Goal: Task Accomplishment & Management: Manage account settings

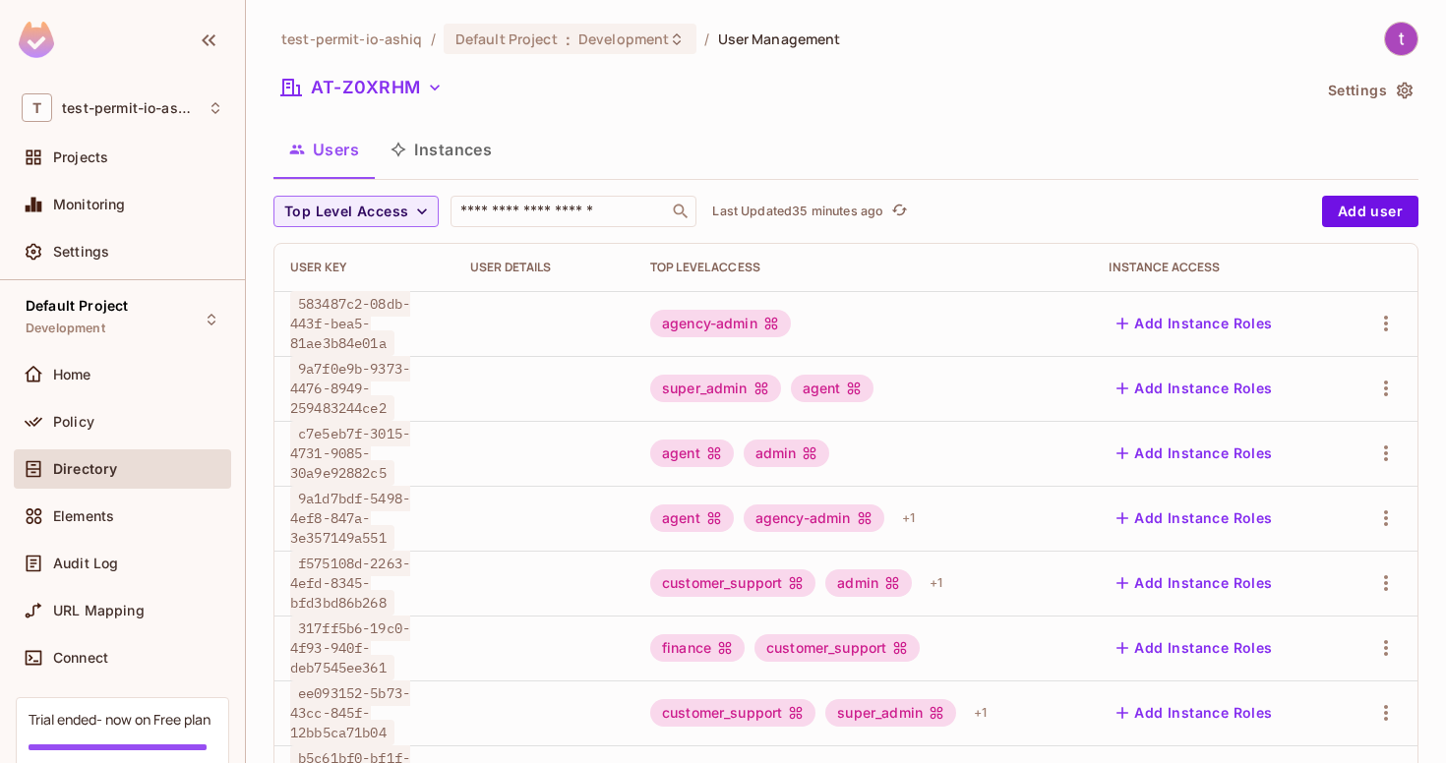
scroll to position [481, 0]
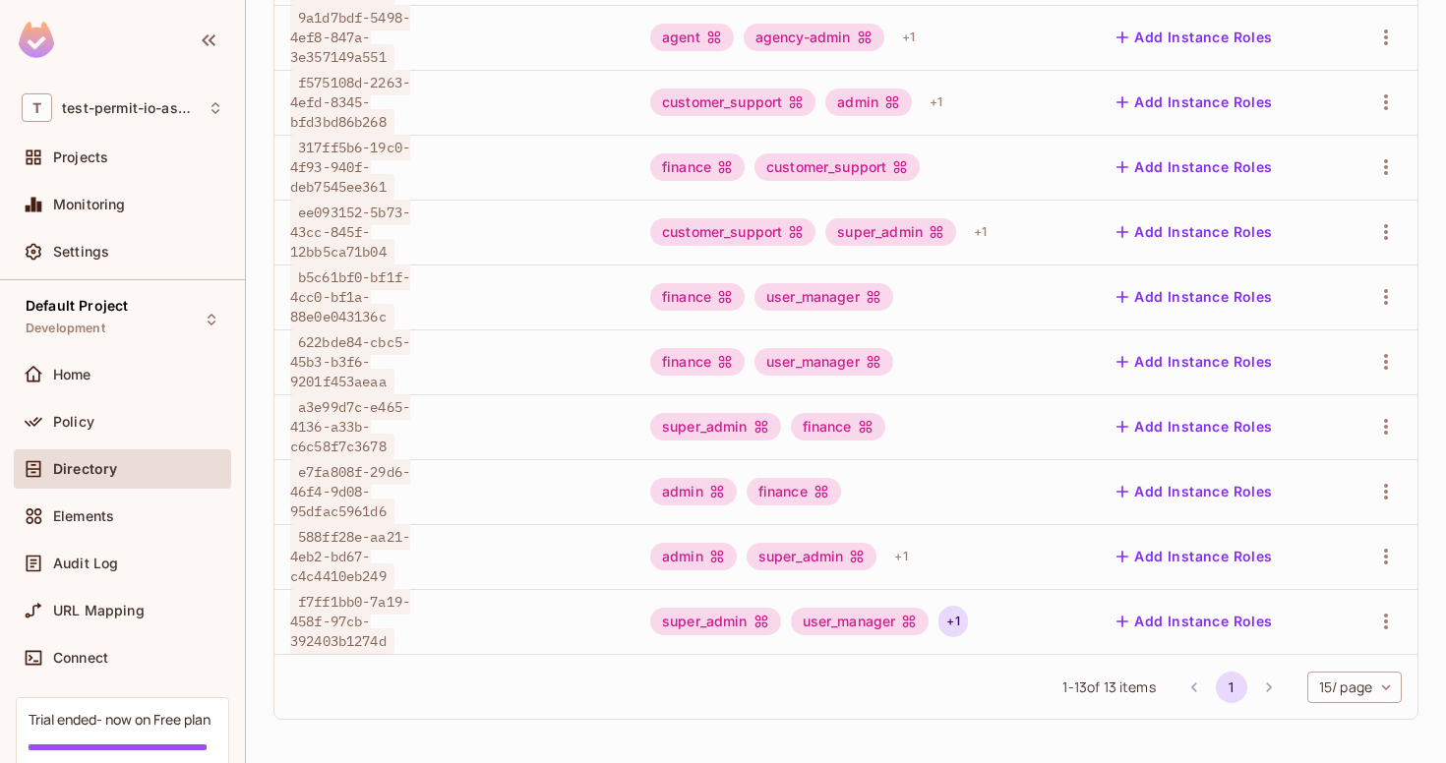
click at [955, 629] on div "+ 1" at bounding box center [952, 621] width 29 height 31
drag, startPoint x: 391, startPoint y: 640, endPoint x: 282, endPoint y: 602, distance: 114.8
click at [282, 601] on div at bounding box center [723, 381] width 1446 height 763
copy span "f7ff1bb0-7a19"
drag, startPoint x: 297, startPoint y: 602, endPoint x: 410, endPoint y: 604, distance: 113.1
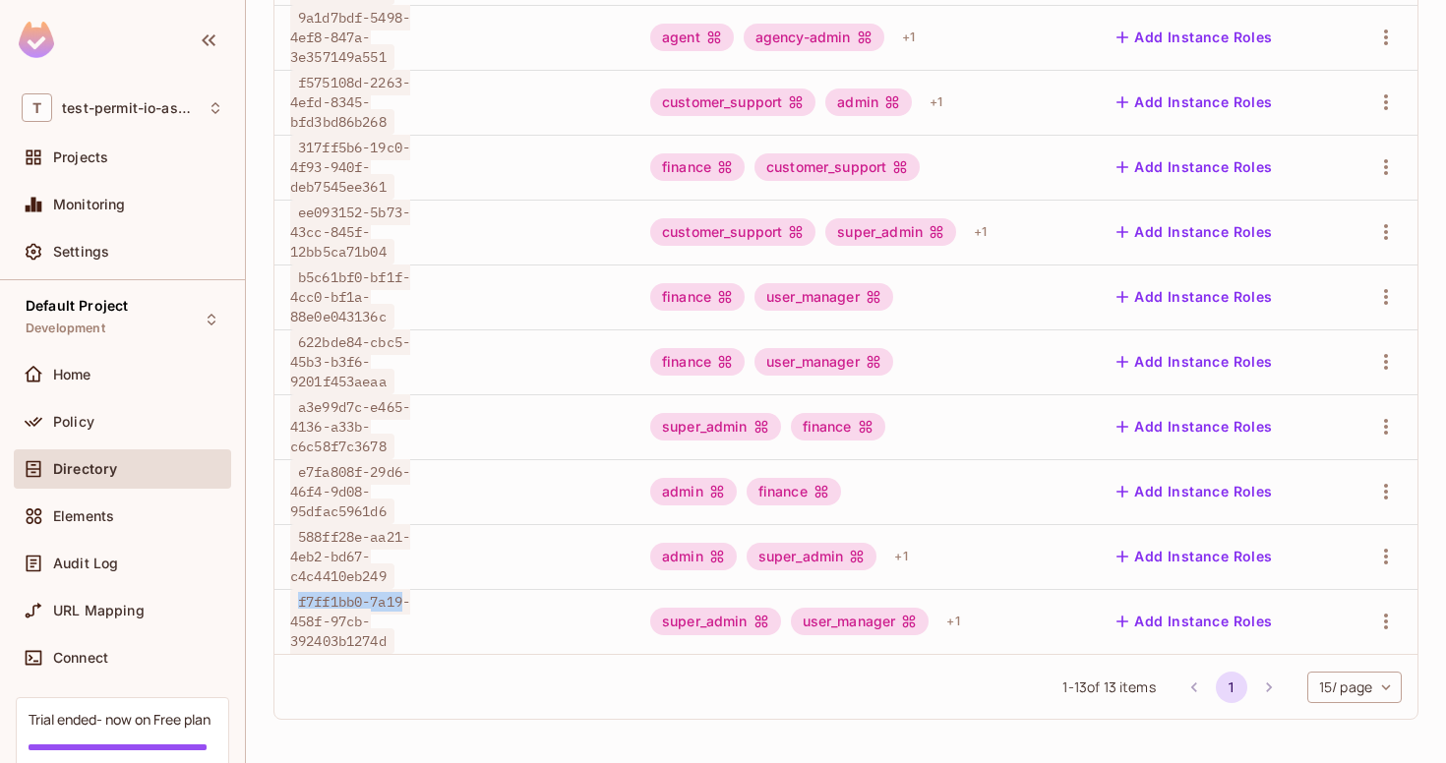
click at [410, 604] on span "f7ff1bb0-7a19-458f-97cb-392403b1274d" at bounding box center [350, 621] width 120 height 65
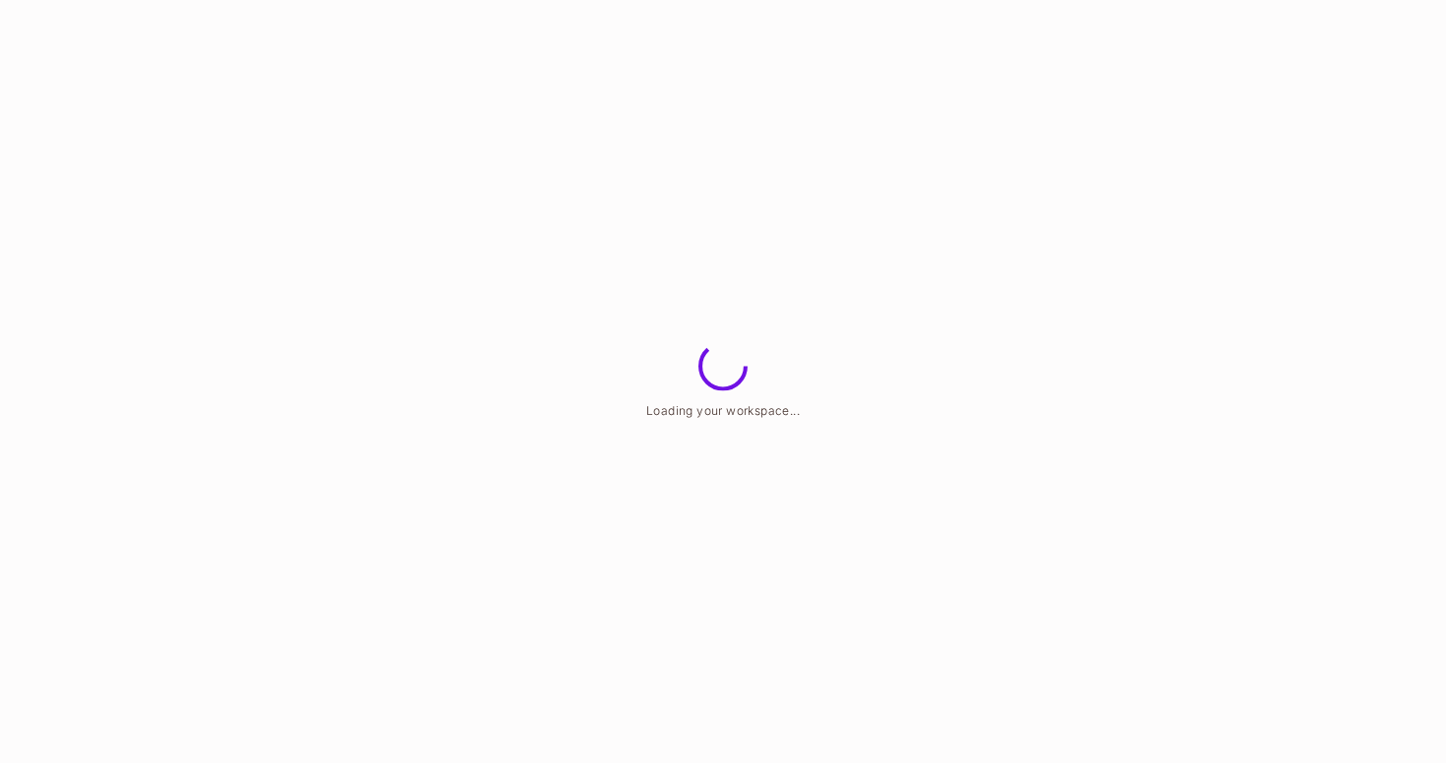
click at [751, 414] on span "Loading your workspace..." at bounding box center [722, 410] width 153 height 15
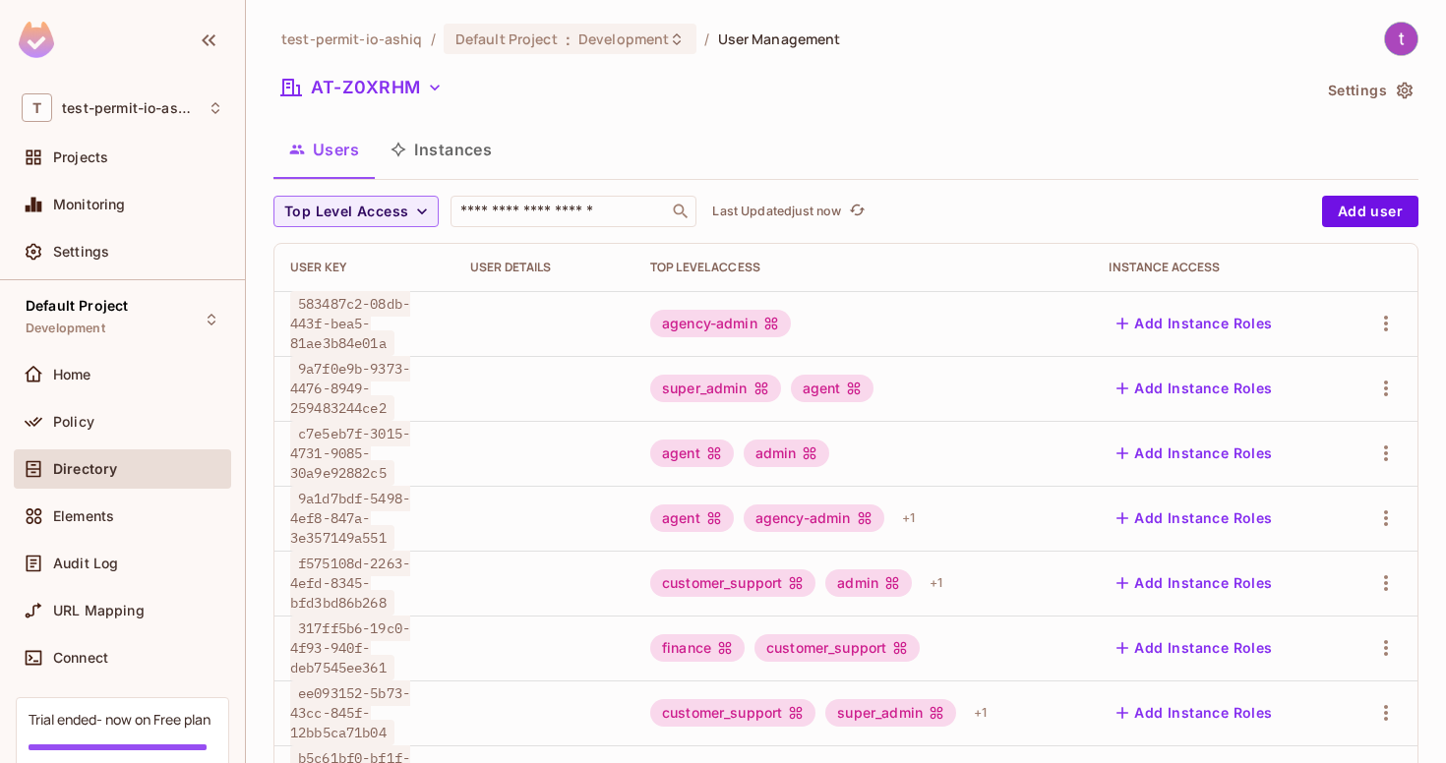
scroll to position [481, 0]
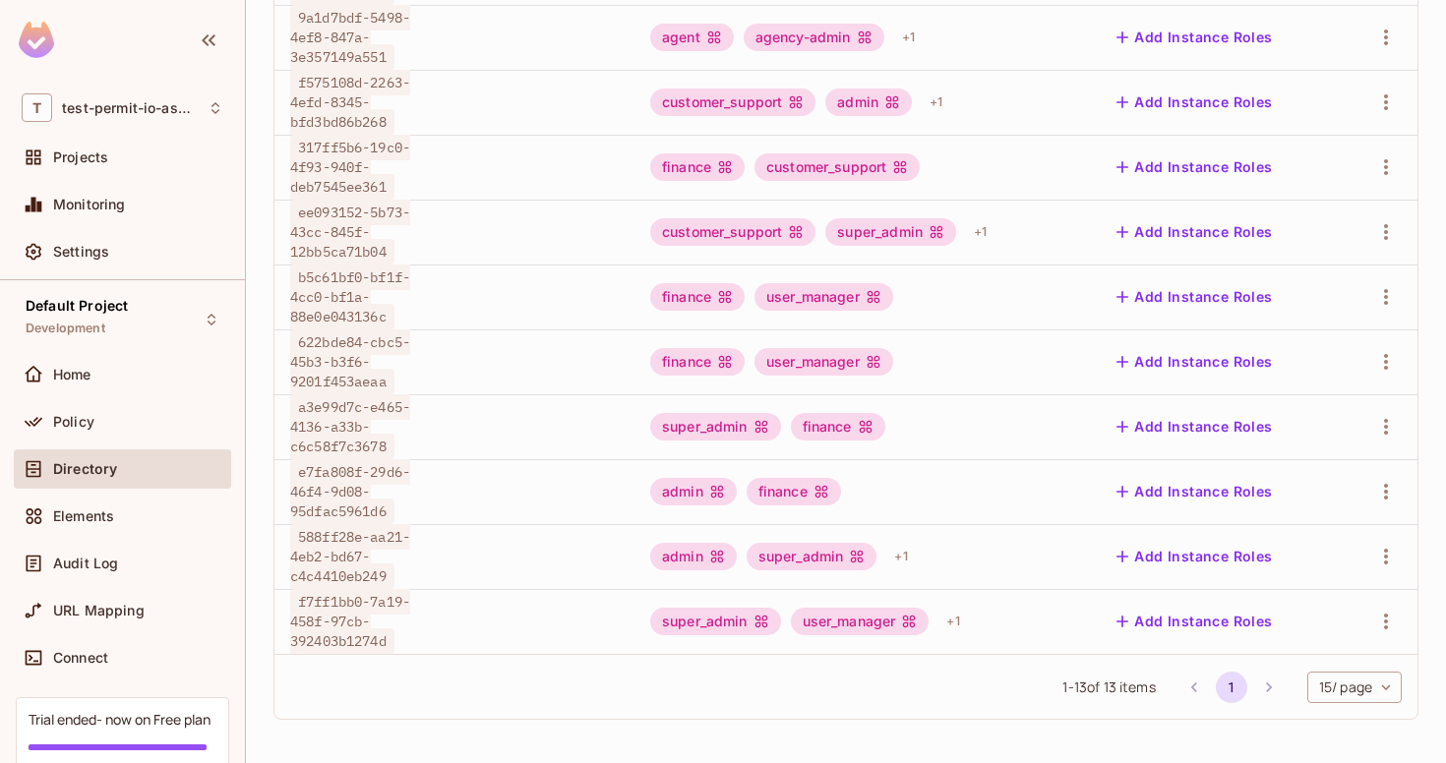
click at [940, 618] on div "super_admin user_manager + 1" at bounding box center [863, 621] width 427 height 31
click at [949, 618] on div "+ 1" at bounding box center [952, 621] width 29 height 31
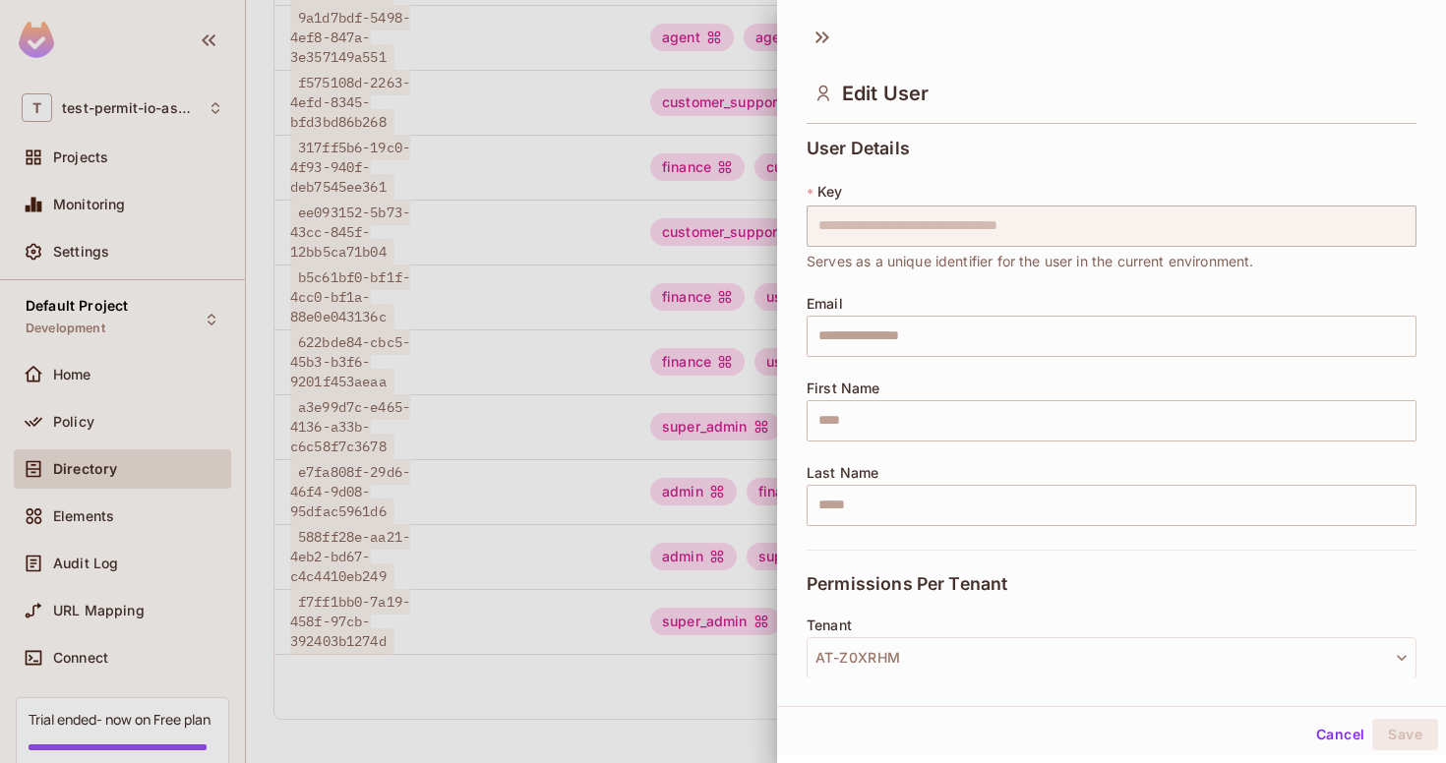
click at [412, 550] on div at bounding box center [723, 381] width 1446 height 763
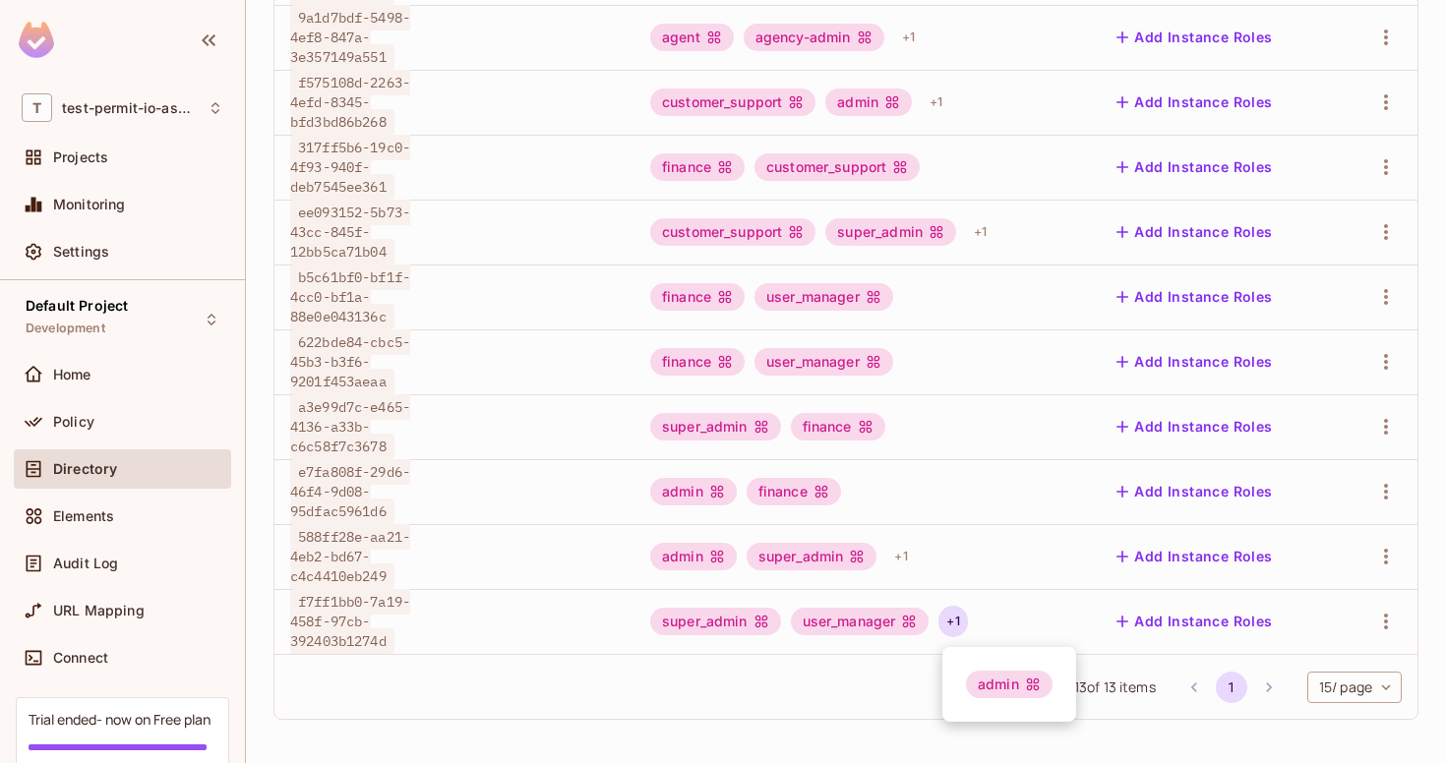
drag, startPoint x: 393, startPoint y: 639, endPoint x: 298, endPoint y: 626, distance: 96.4
click at [297, 625] on div at bounding box center [723, 381] width 1446 height 763
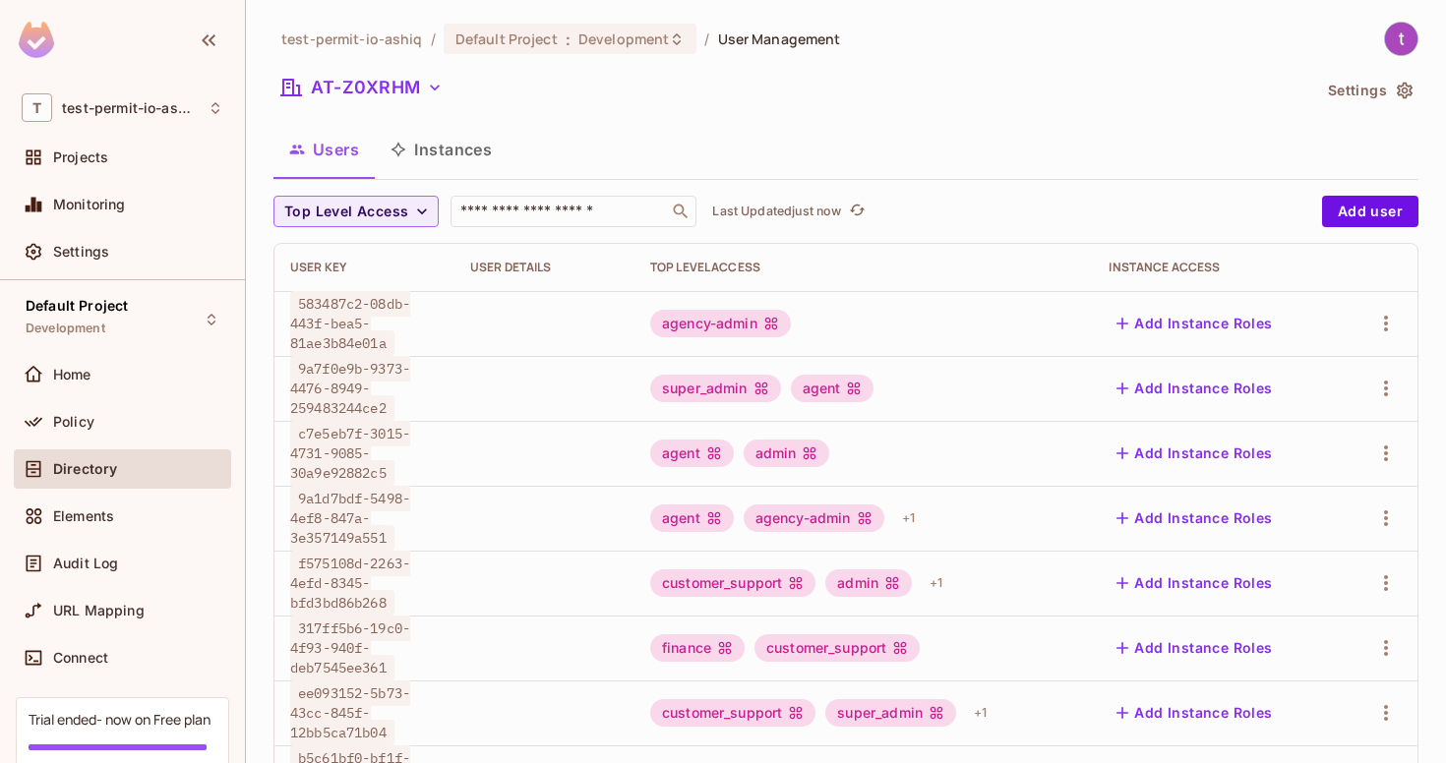
scroll to position [481, 0]
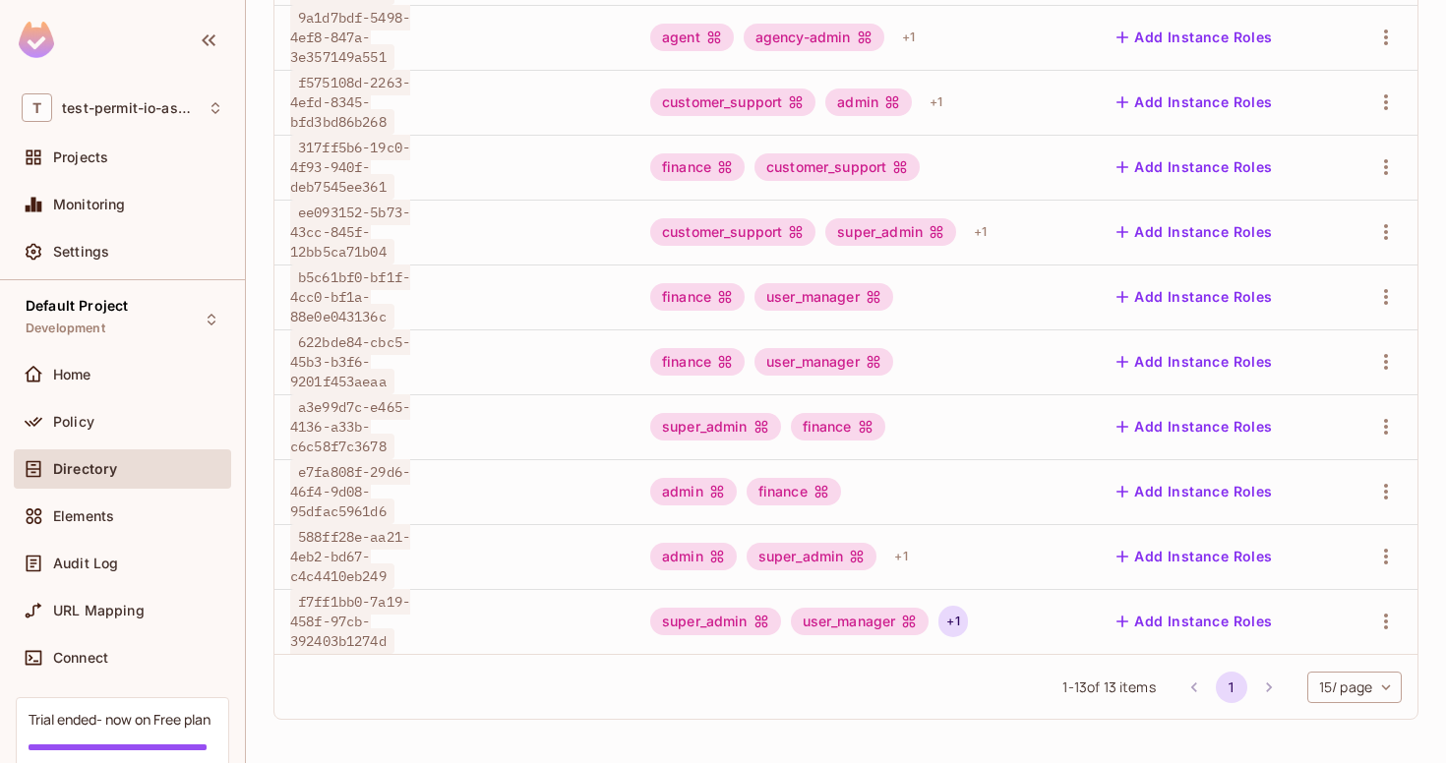
click at [962, 635] on div "+ 1" at bounding box center [952, 621] width 29 height 31
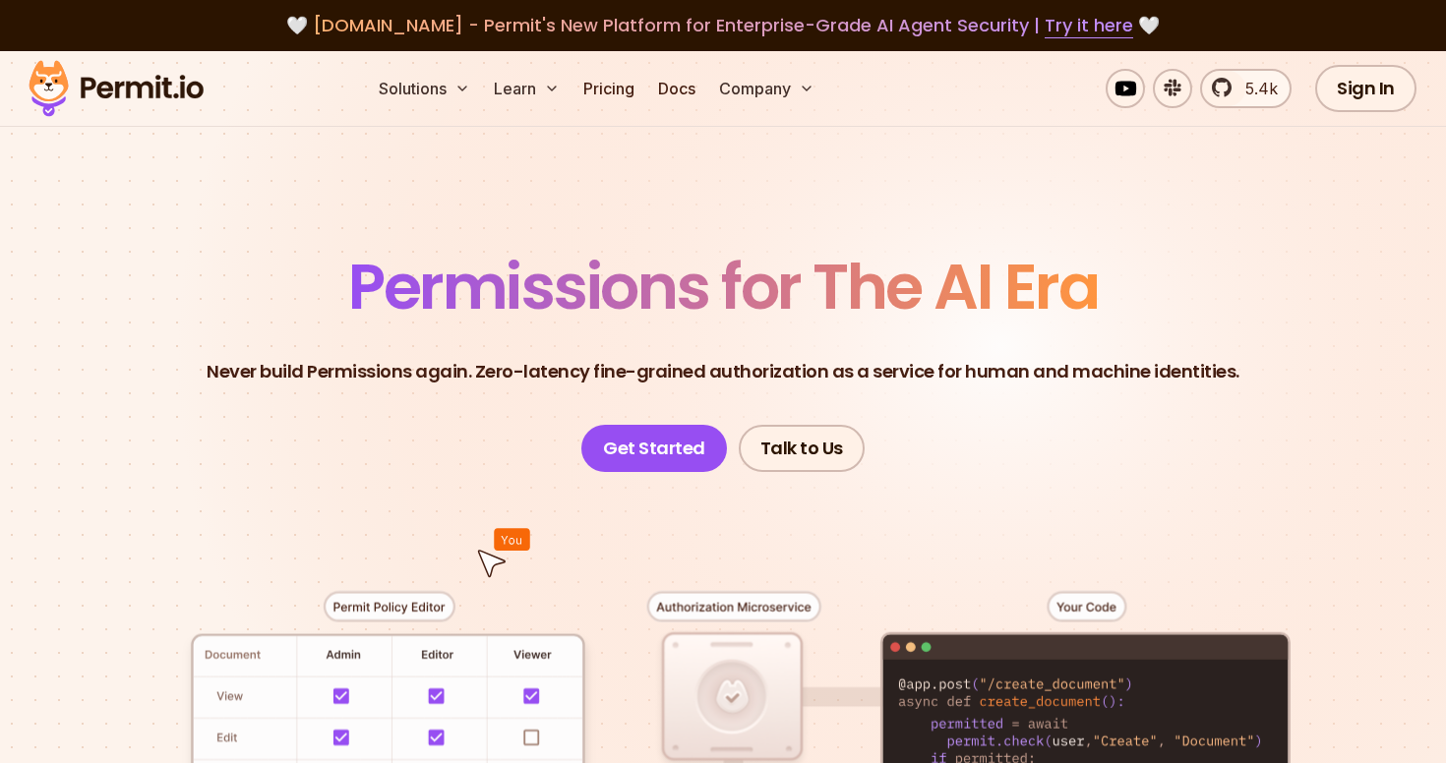
click at [665, 112] on div "Solutions Learn Pricing Docs Company 5.4k Sign In Start Now" at bounding box center [723, 89] width 1446 height 76
click at [667, 95] on link "Docs" at bounding box center [676, 88] width 53 height 39
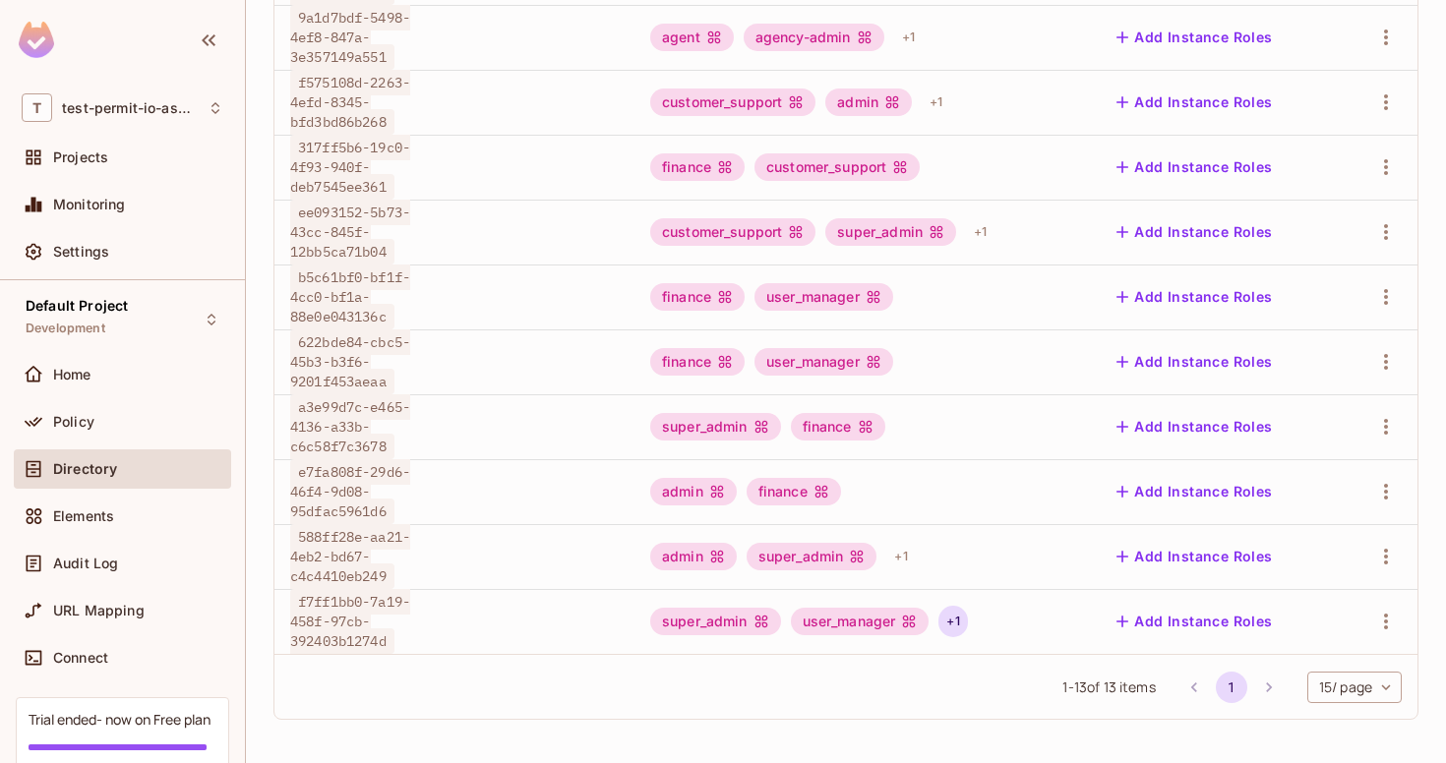
click at [958, 624] on div "+ 1" at bounding box center [952, 621] width 29 height 31
click at [156, 439] on div at bounding box center [723, 381] width 1446 height 763
click at [138, 421] on div "Policy" at bounding box center [138, 422] width 170 height 16
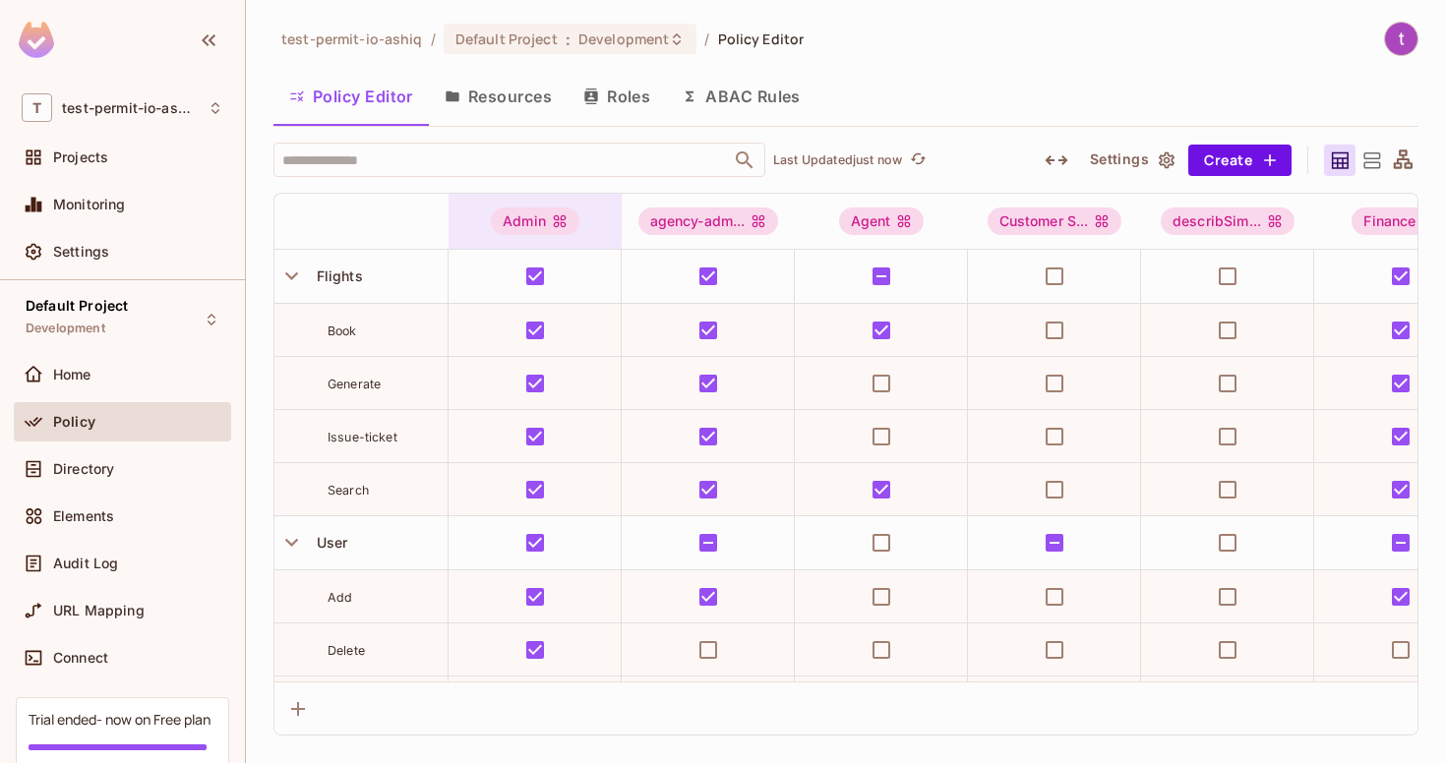
click at [516, 213] on div "Admin" at bounding box center [535, 222] width 89 height 28
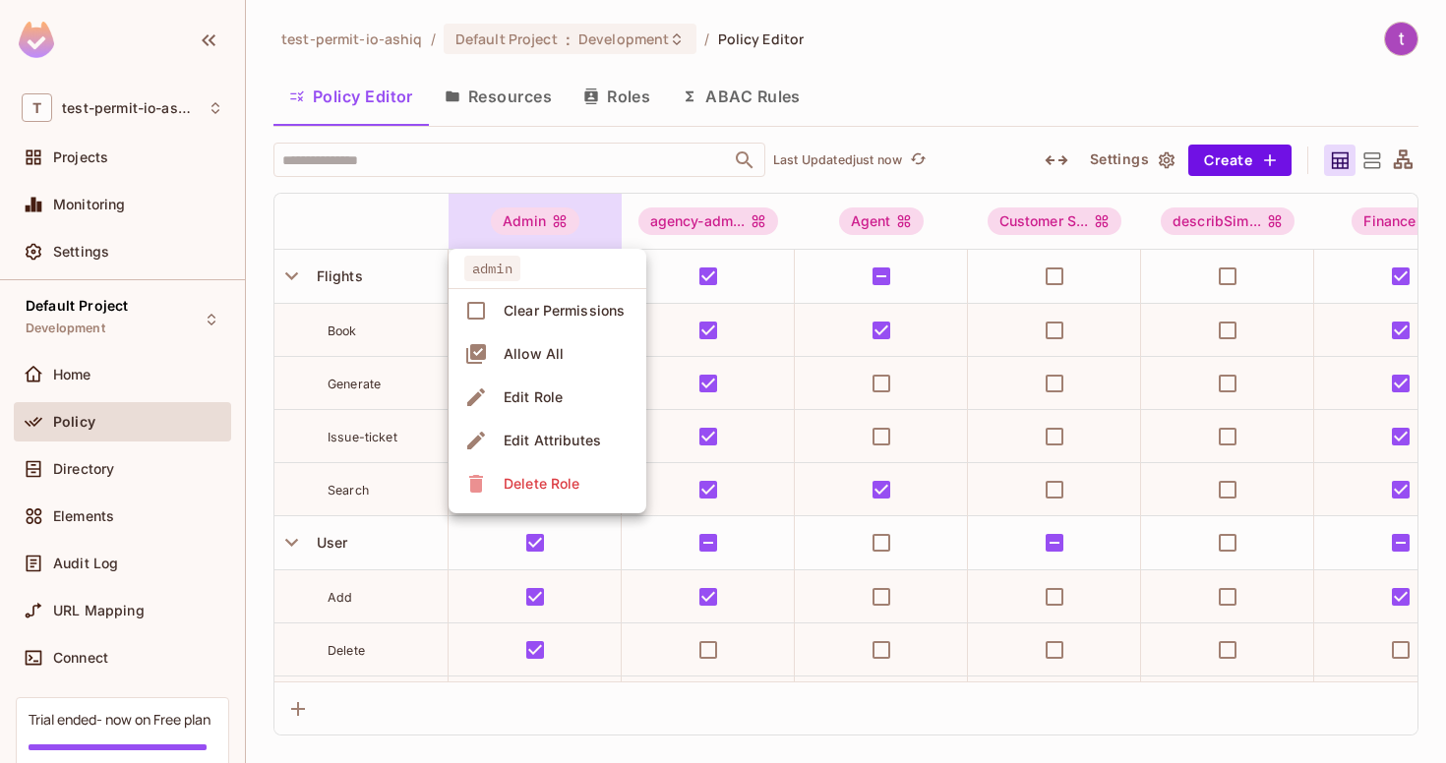
click at [503, 407] on span "Edit Role" at bounding box center [533, 397] width 71 height 31
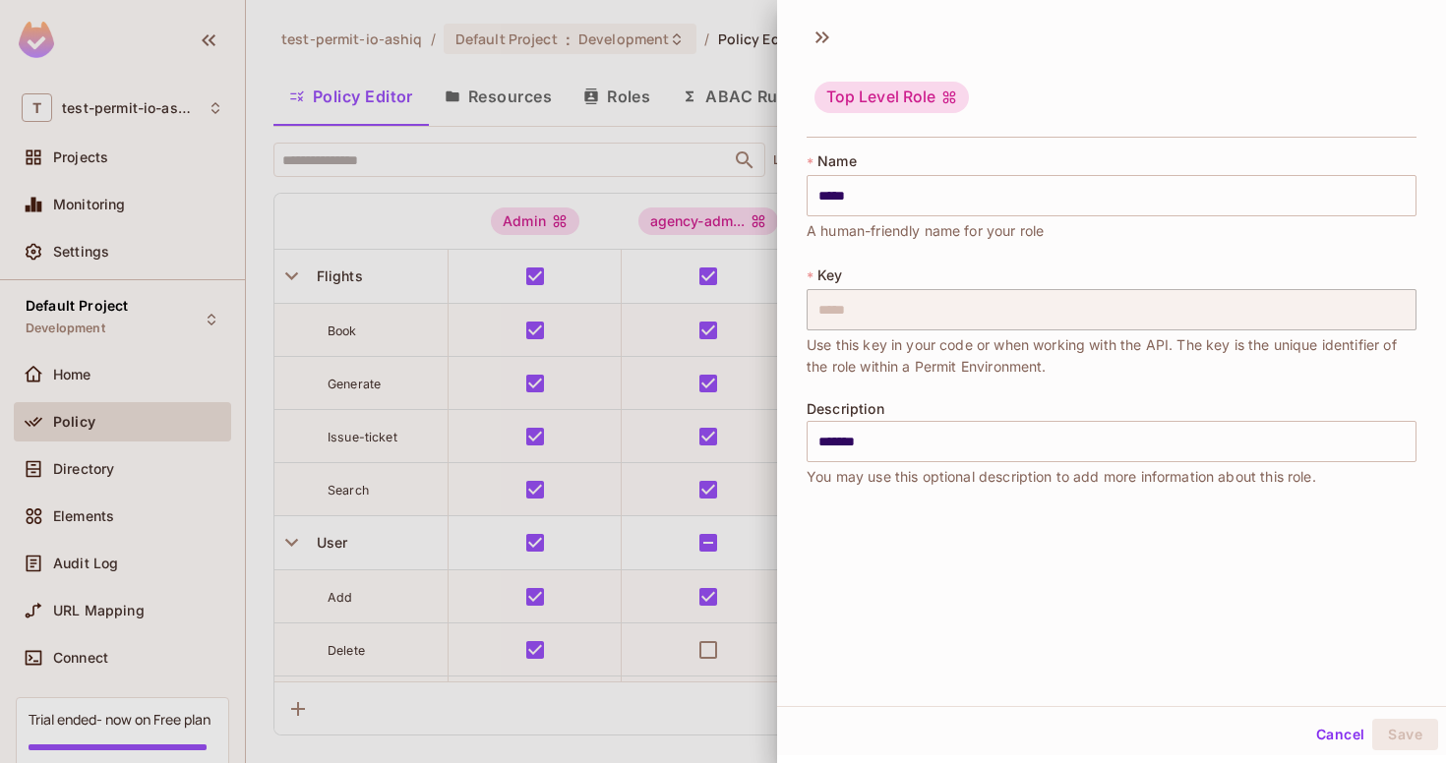
click at [658, 218] on div at bounding box center [723, 381] width 1446 height 763
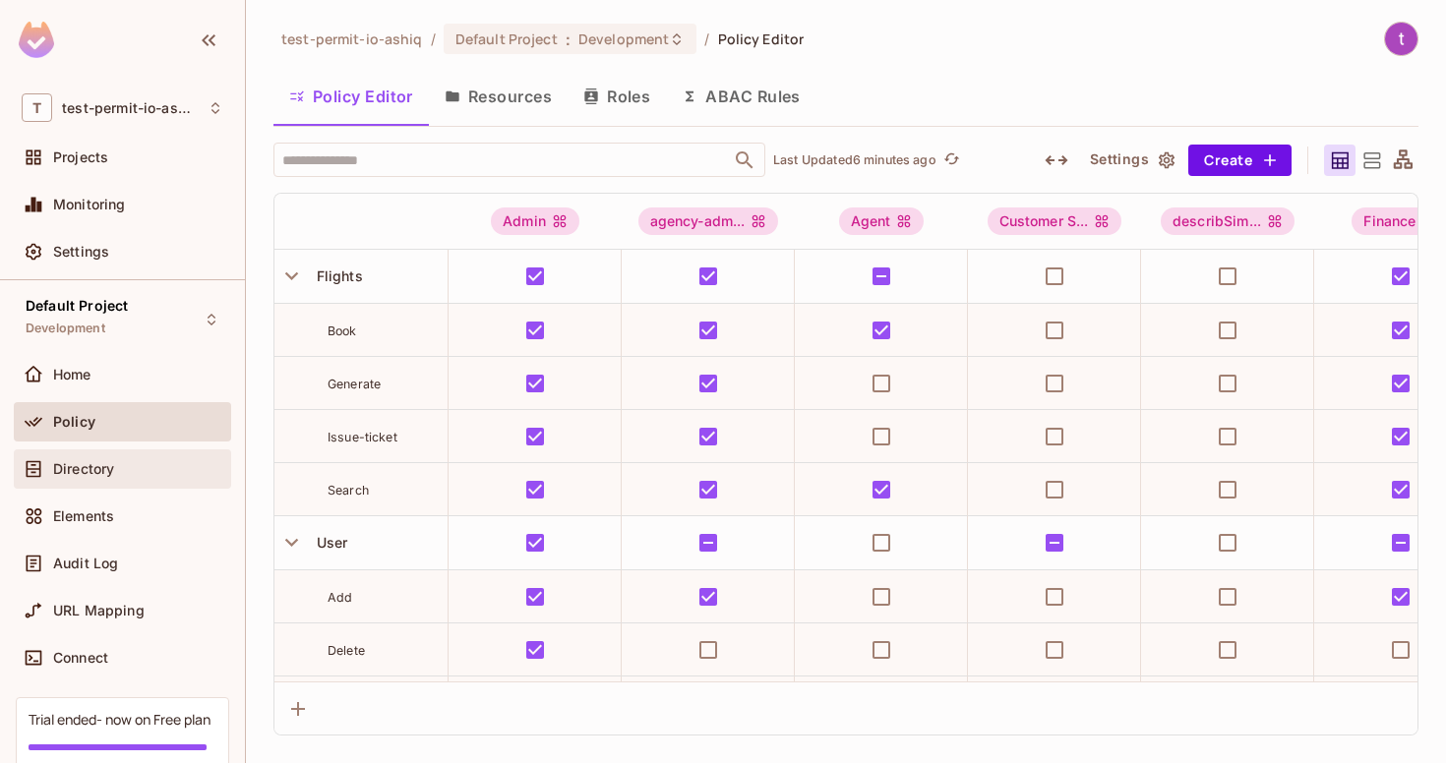
click at [135, 463] on div "Directory" at bounding box center [138, 469] width 170 height 16
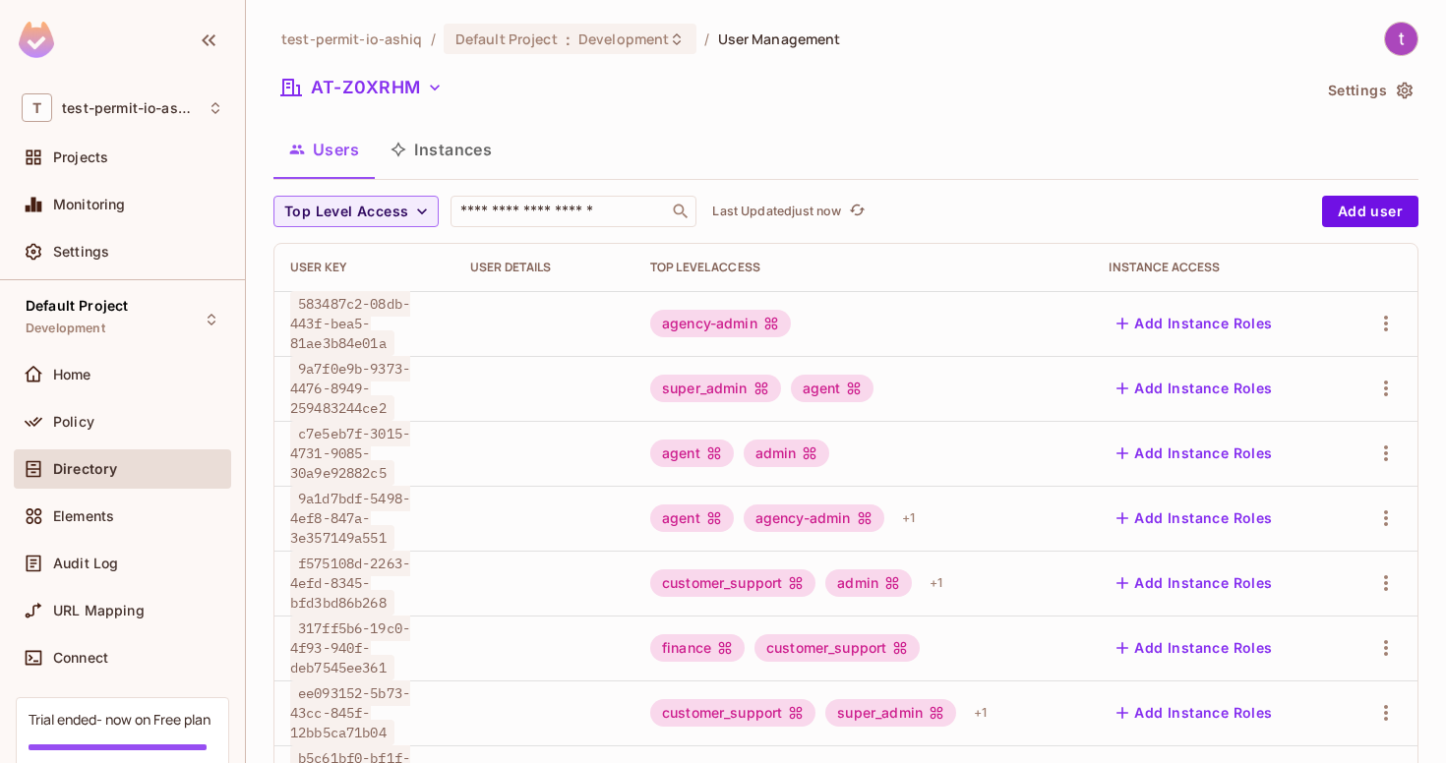
scroll to position [481, 0]
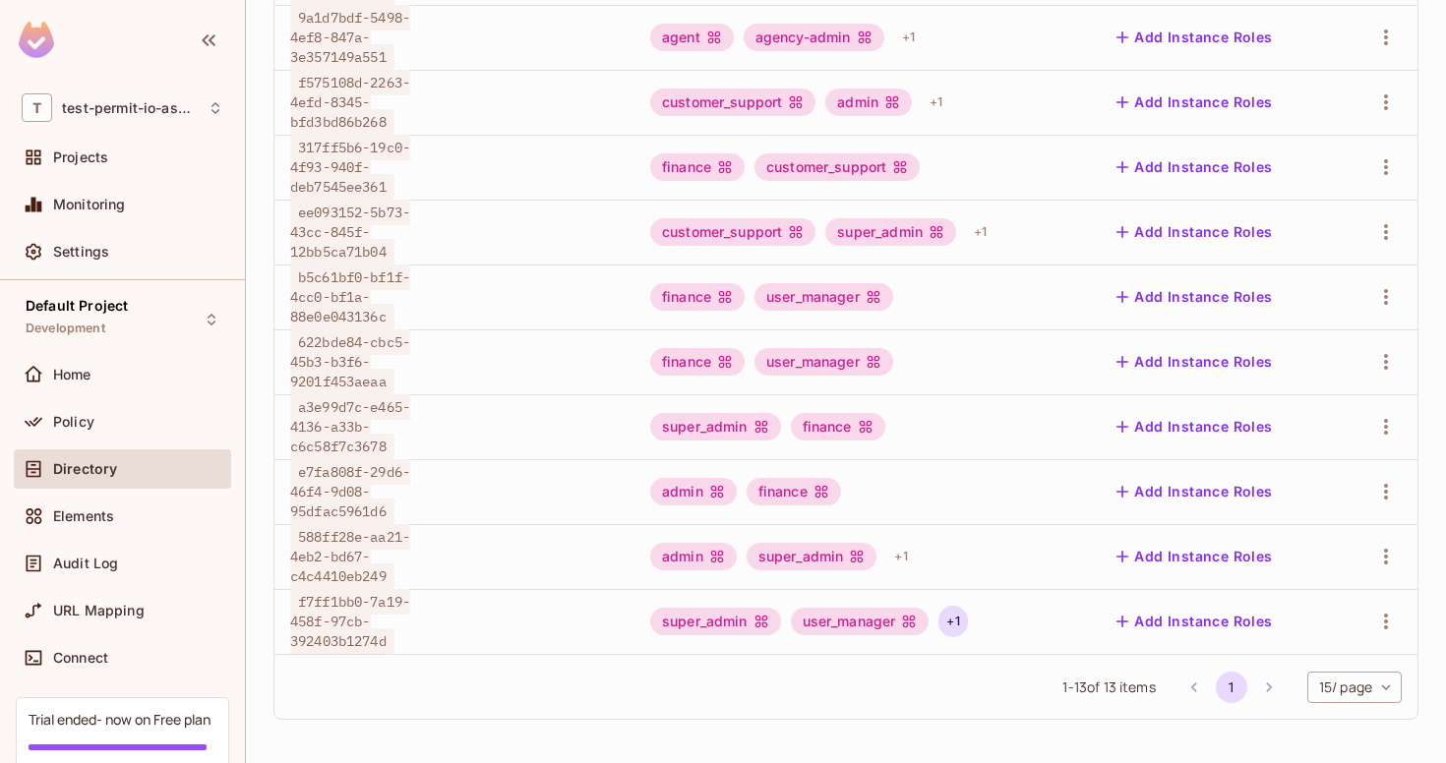
click at [967, 624] on div "+ 1" at bounding box center [952, 621] width 29 height 31
drag, startPoint x: 300, startPoint y: 597, endPoint x: 452, endPoint y: 599, distance: 152.5
click at [452, 599] on div at bounding box center [723, 381] width 1446 height 763
click at [387, 643] on span "f7ff1bb0-7a19-458f-97cb-392403b1274d" at bounding box center [350, 621] width 120 height 65
drag, startPoint x: 391, startPoint y: 642, endPoint x: 292, endPoint y: 643, distance: 98.4
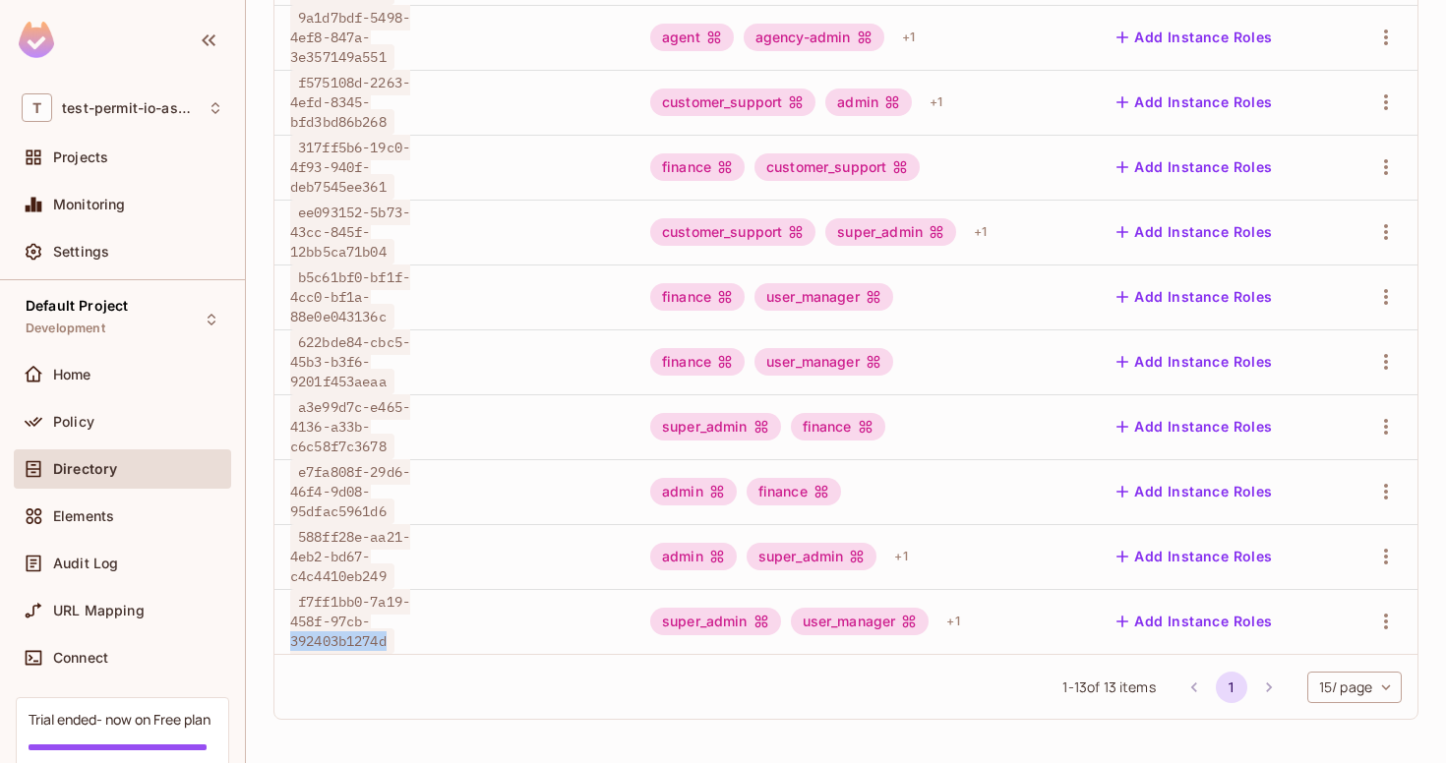
click at [292, 643] on span "f7ff1bb0-7a19-458f-97cb-392403b1274d" at bounding box center [350, 621] width 120 height 65
copy span "392403b1274d"
click at [967, 626] on div "+ 1" at bounding box center [952, 621] width 29 height 31
drag, startPoint x: 396, startPoint y: 636, endPoint x: 294, endPoint y: 649, distance: 103.1
click at [292, 649] on div at bounding box center [723, 381] width 1446 height 763
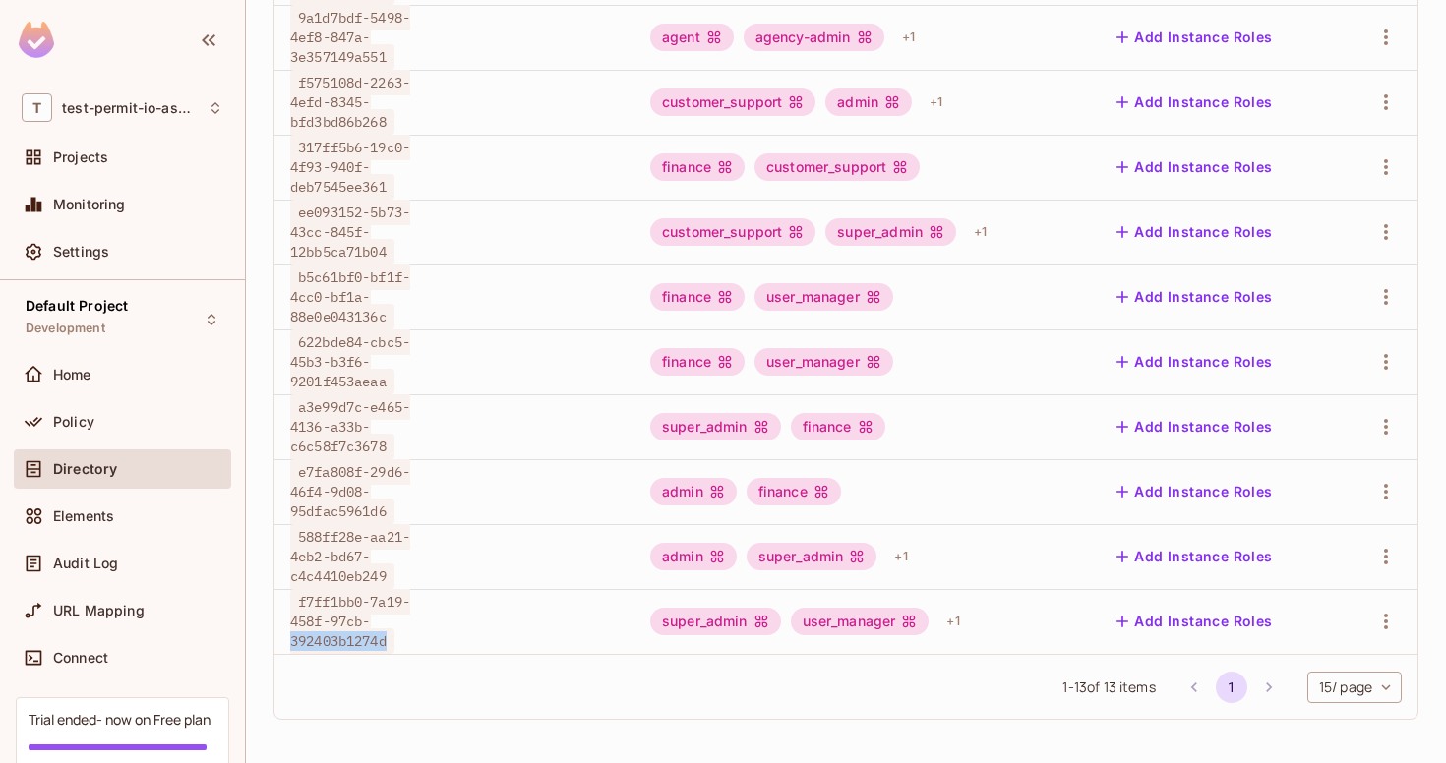
copy span "392403b1274d"
drag, startPoint x: 294, startPoint y: 644, endPoint x: 396, endPoint y: 644, distance: 102.3
click at [396, 644] on span "f7ff1bb0-7a19-458f-97cb-392403b1274d" at bounding box center [350, 621] width 120 height 65
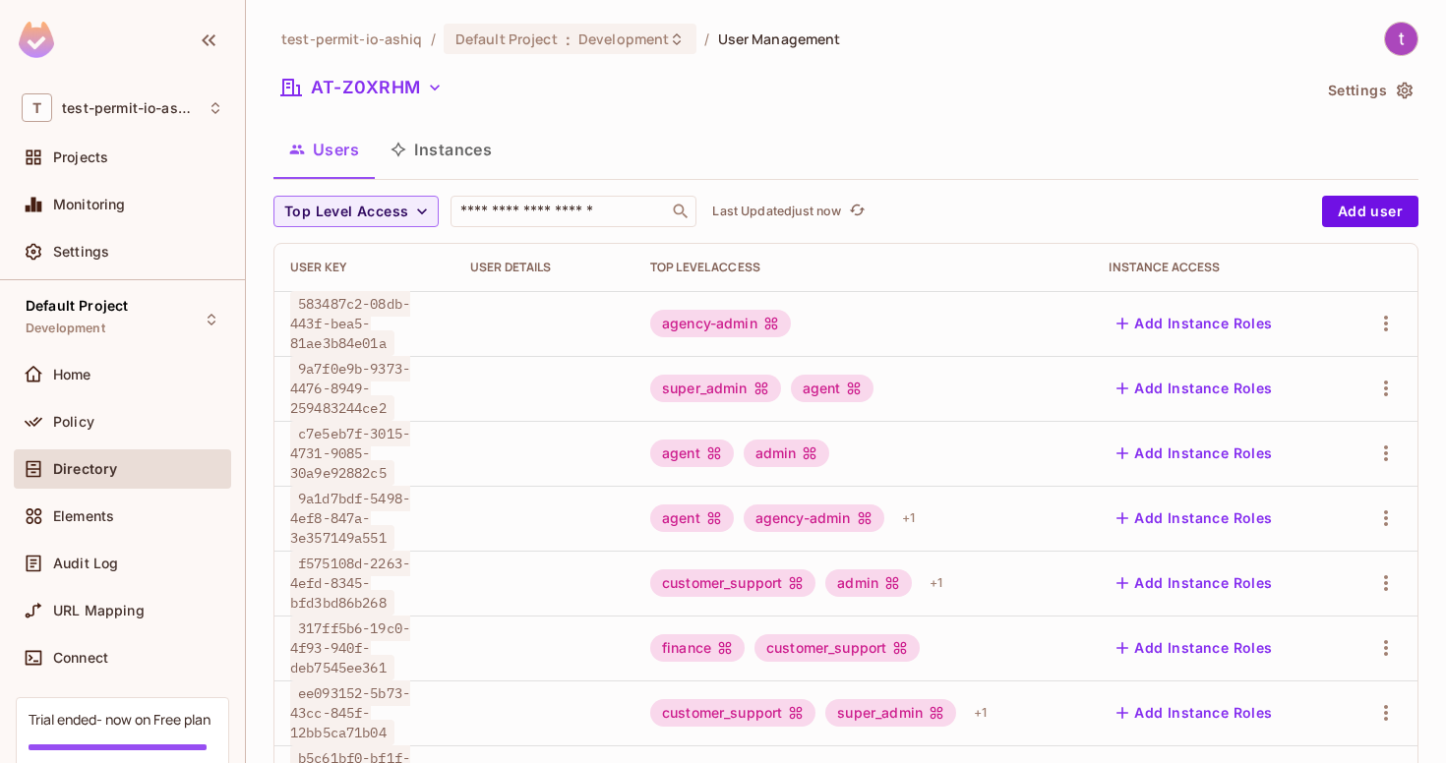
scroll to position [481, 0]
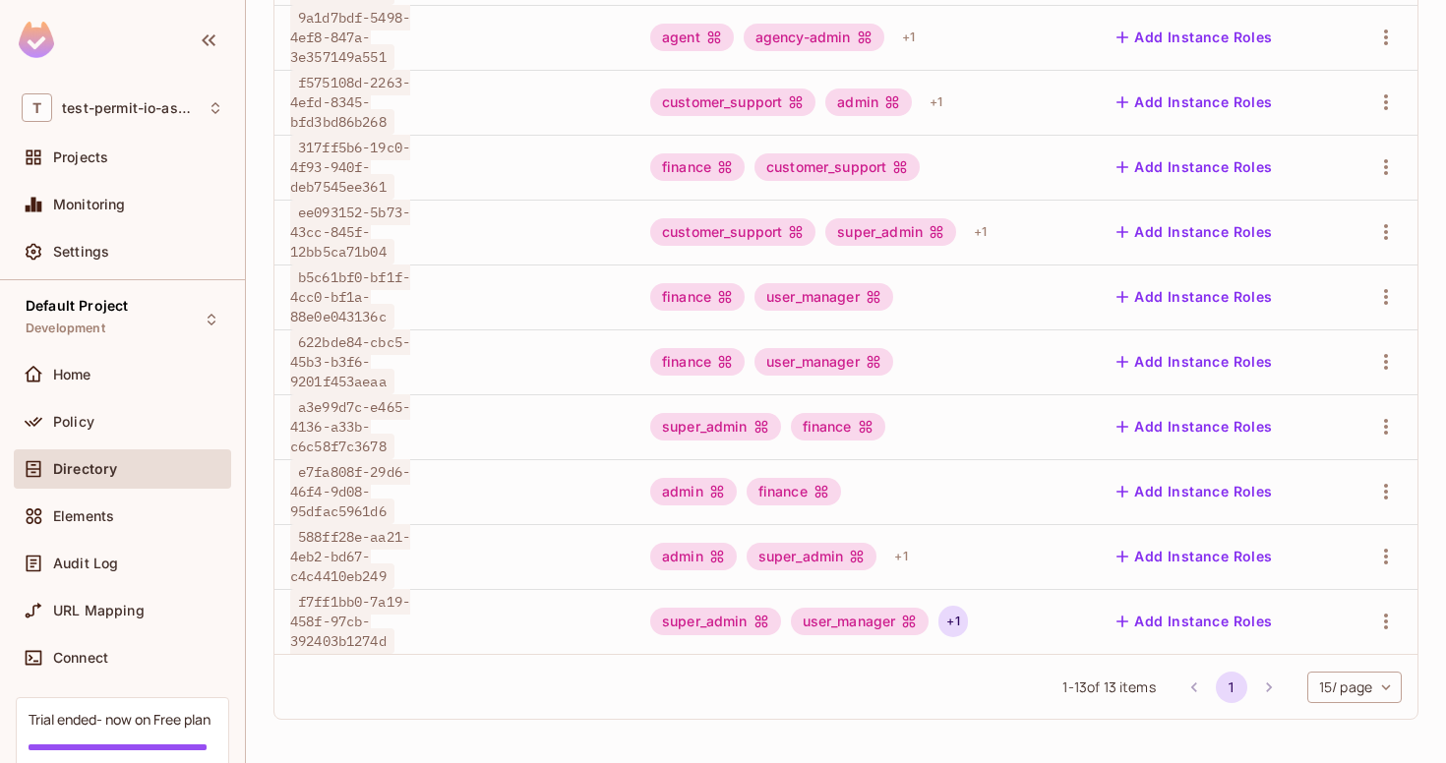
click at [956, 623] on div "+ 1" at bounding box center [952, 621] width 29 height 31
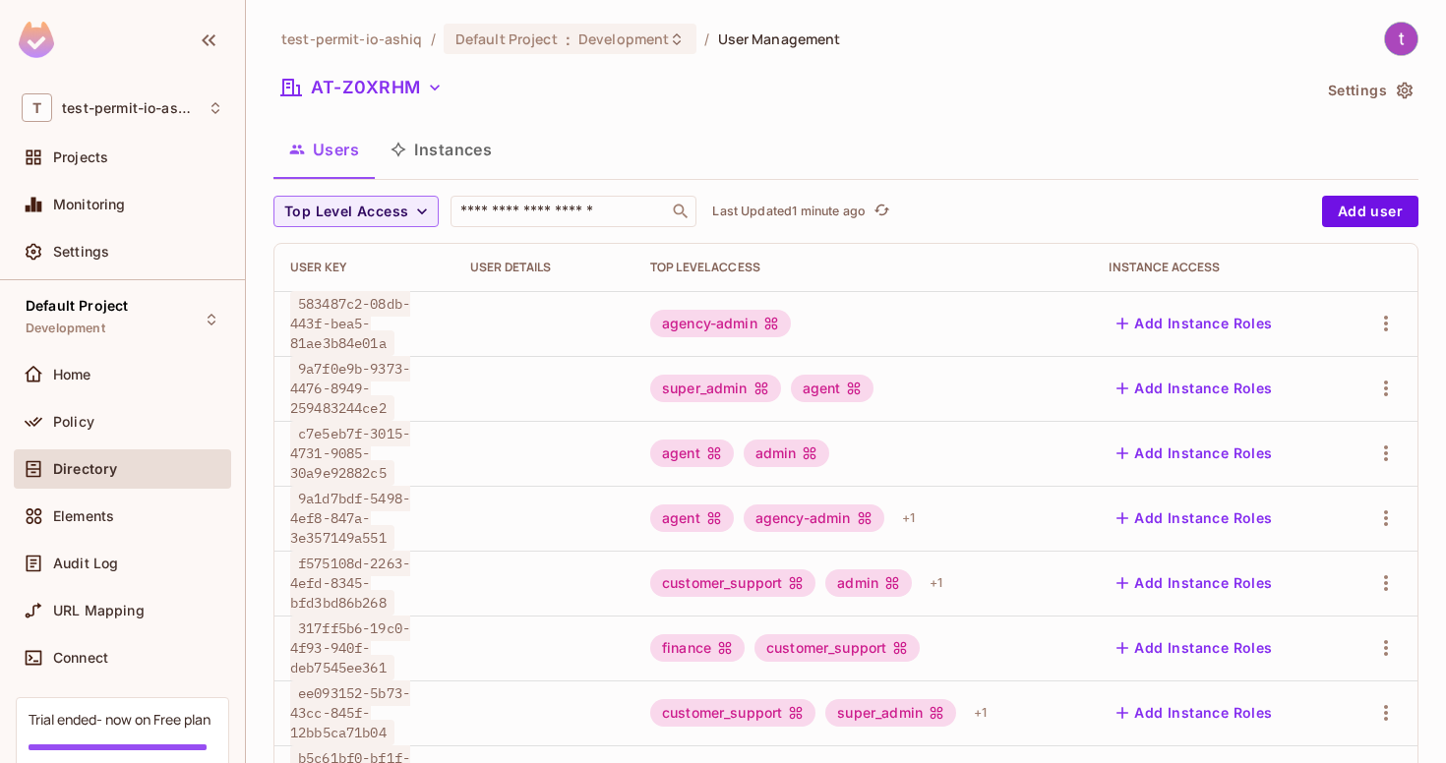
scroll to position [481, 0]
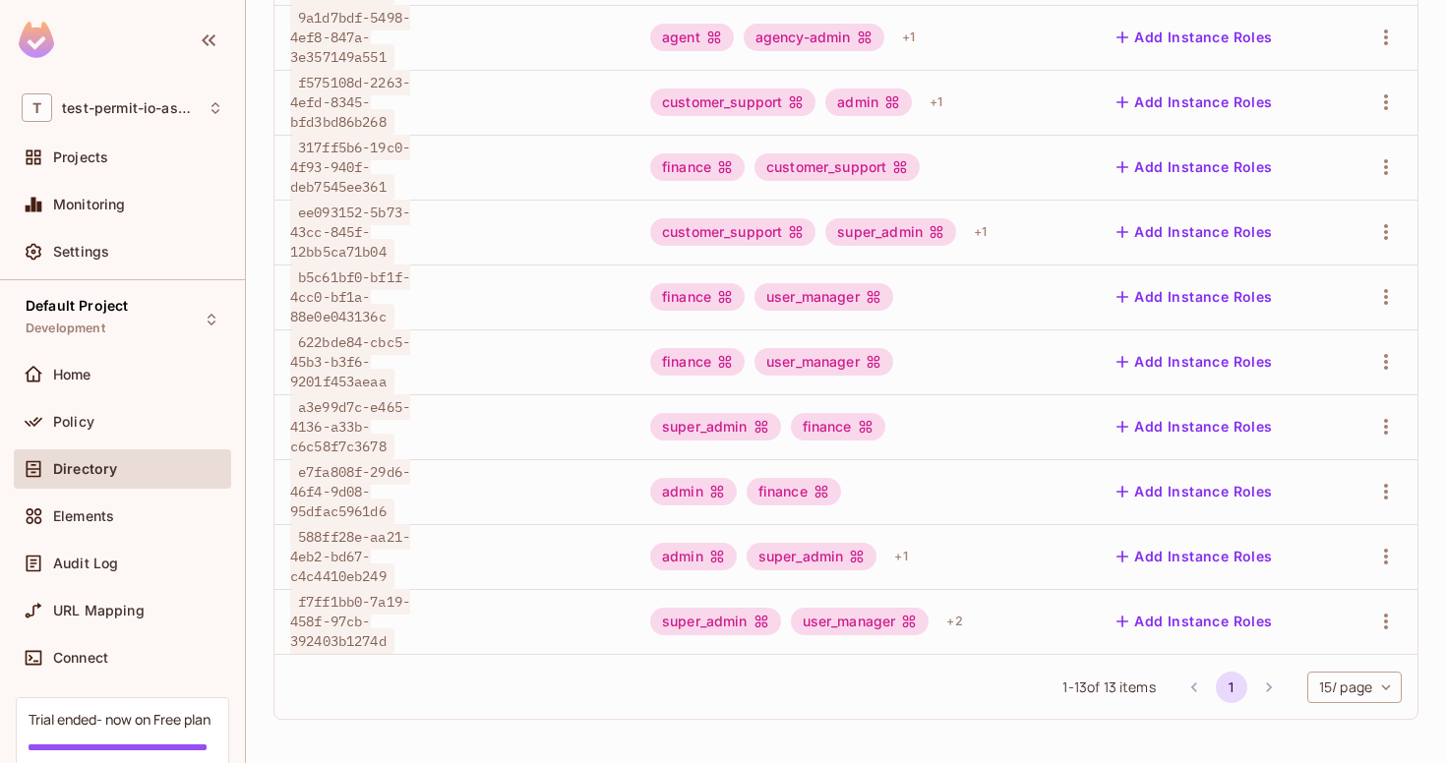
click at [971, 631] on div "super_admin user_manager + 2" at bounding box center [863, 621] width 427 height 31
click at [965, 631] on div "+ 2" at bounding box center [953, 621] width 31 height 31
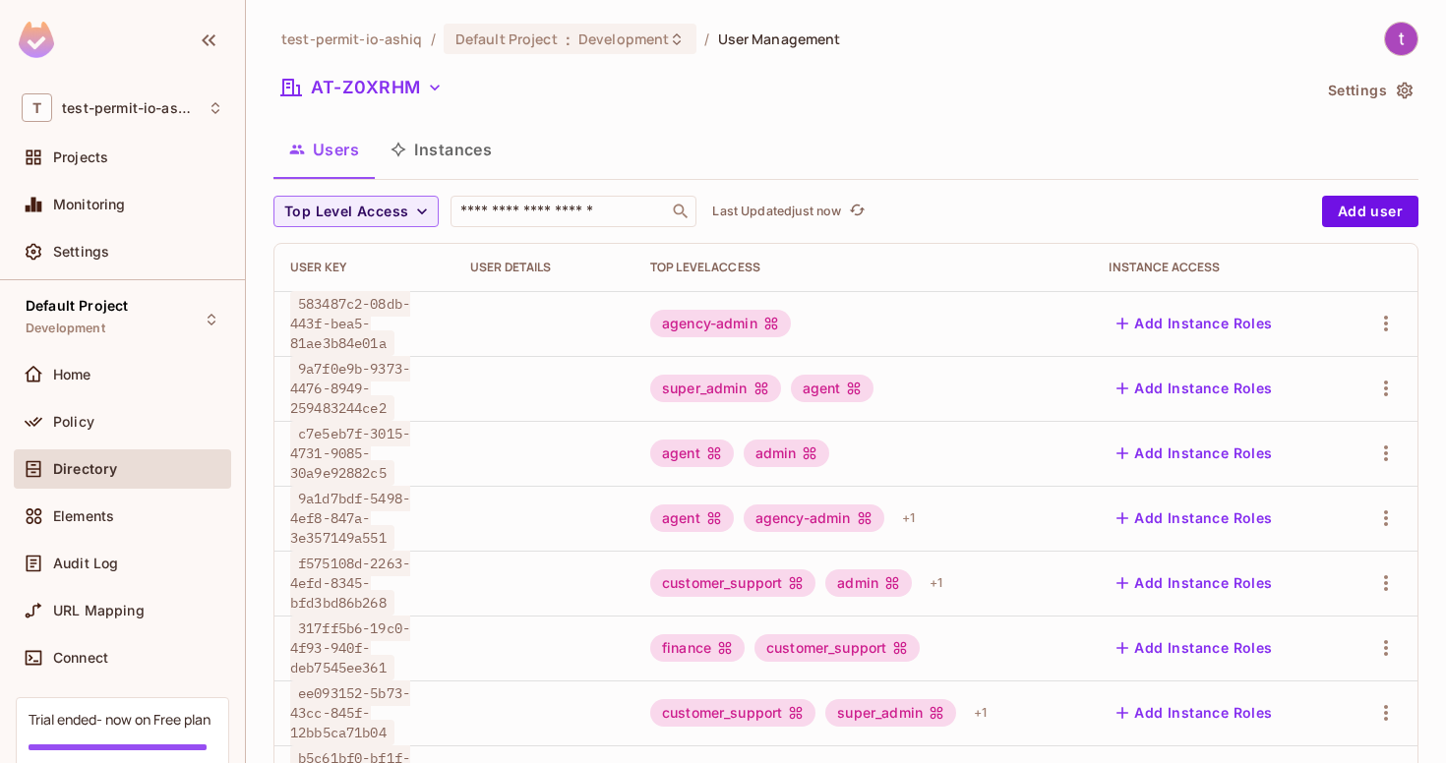
scroll to position [481, 0]
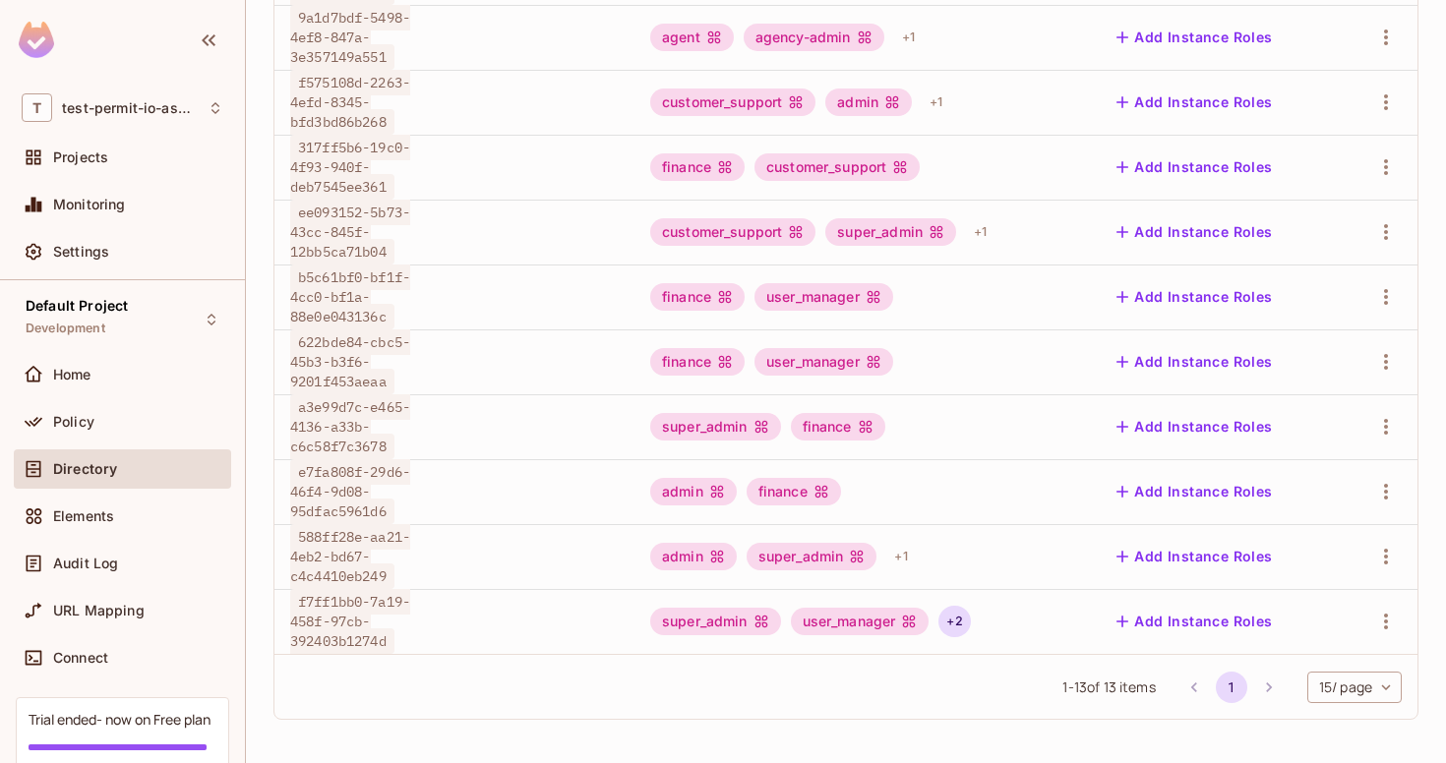
click at [947, 620] on div "+ 2" at bounding box center [953, 621] width 31 height 31
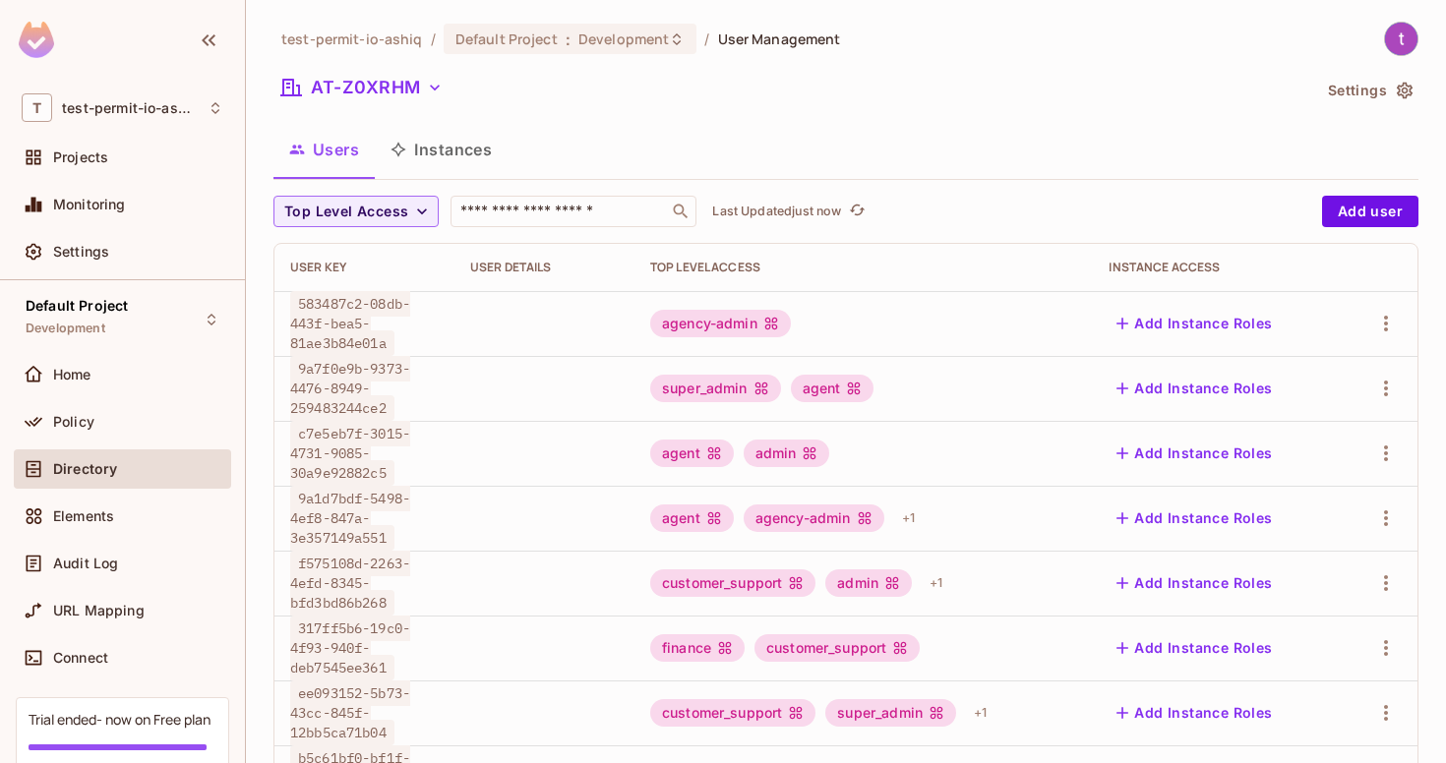
scroll to position [481, 0]
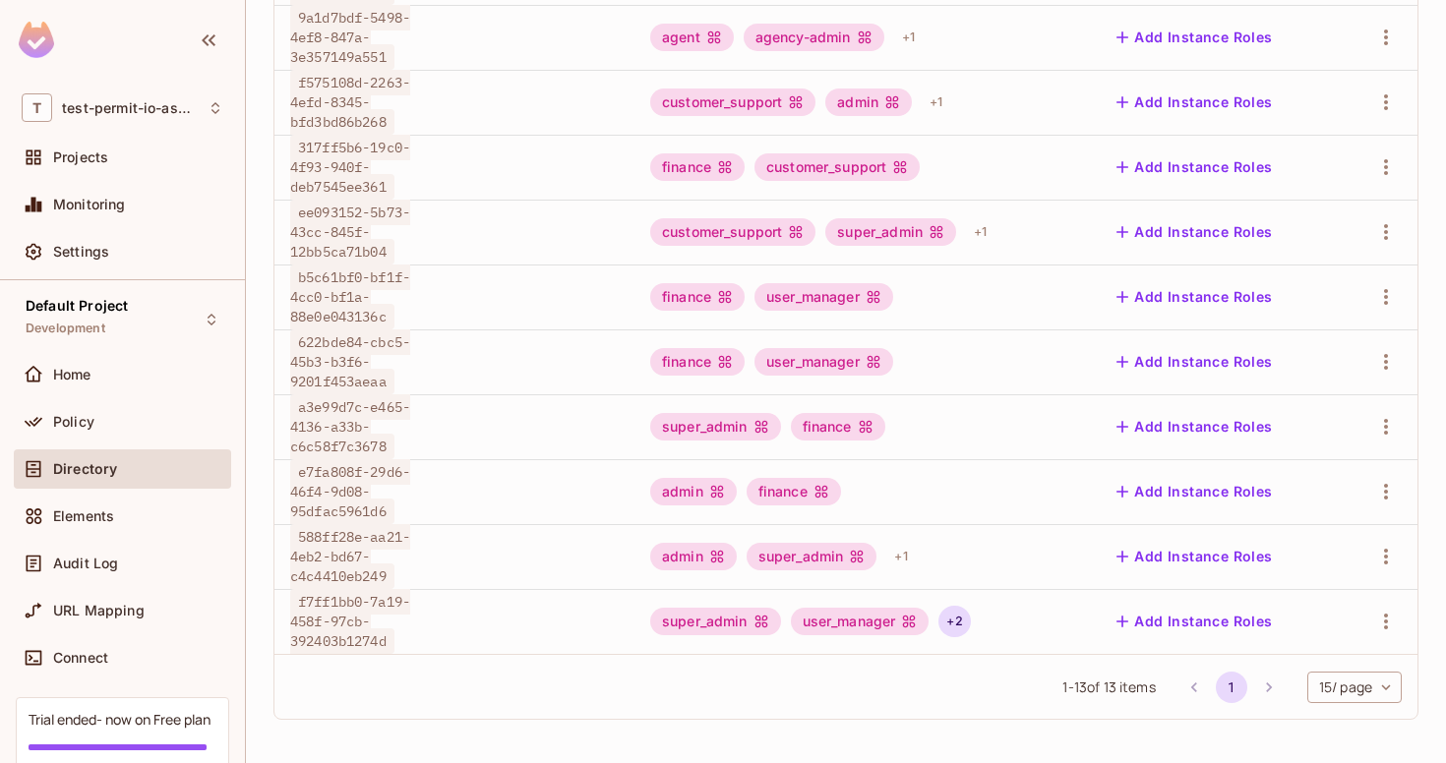
click at [962, 618] on div "+ 2" at bounding box center [953, 621] width 31 height 31
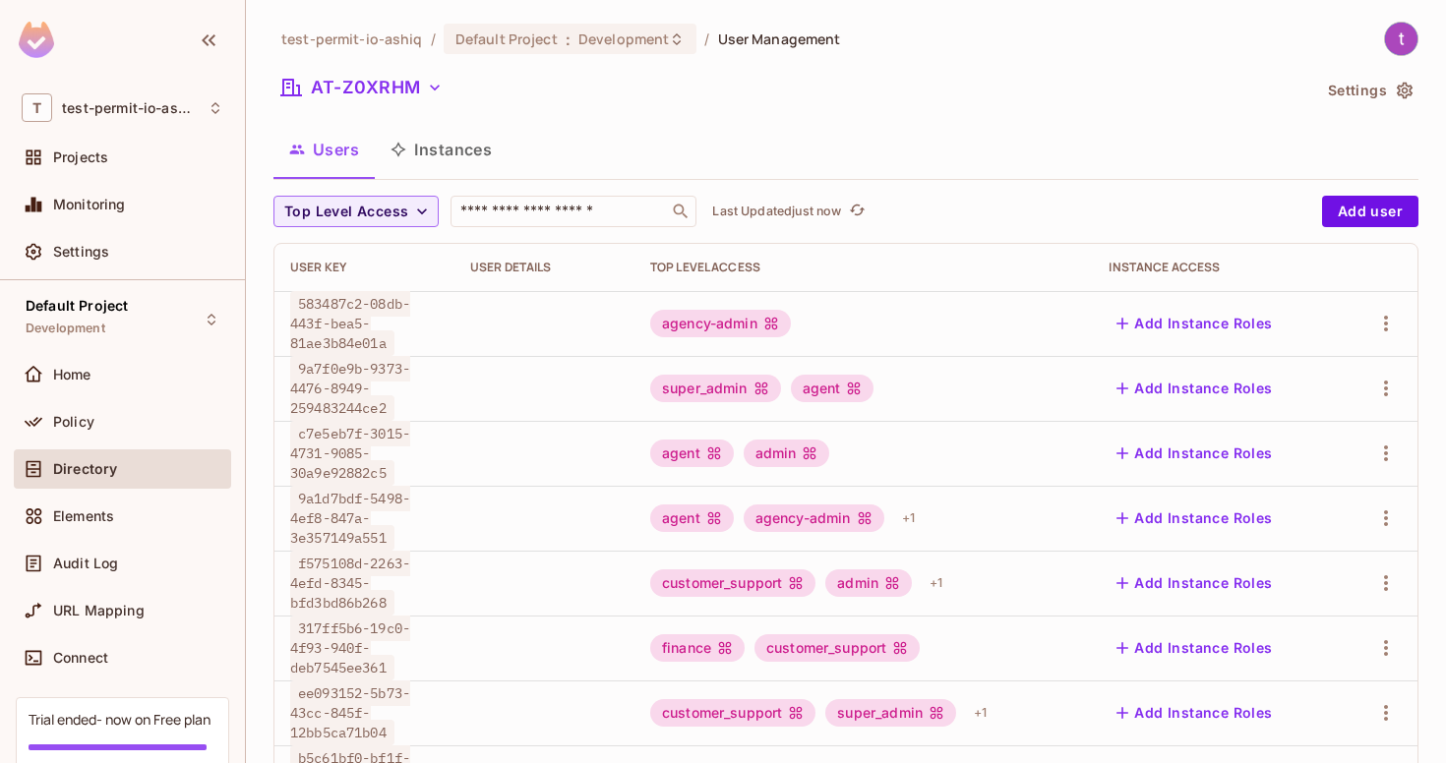
scroll to position [481, 0]
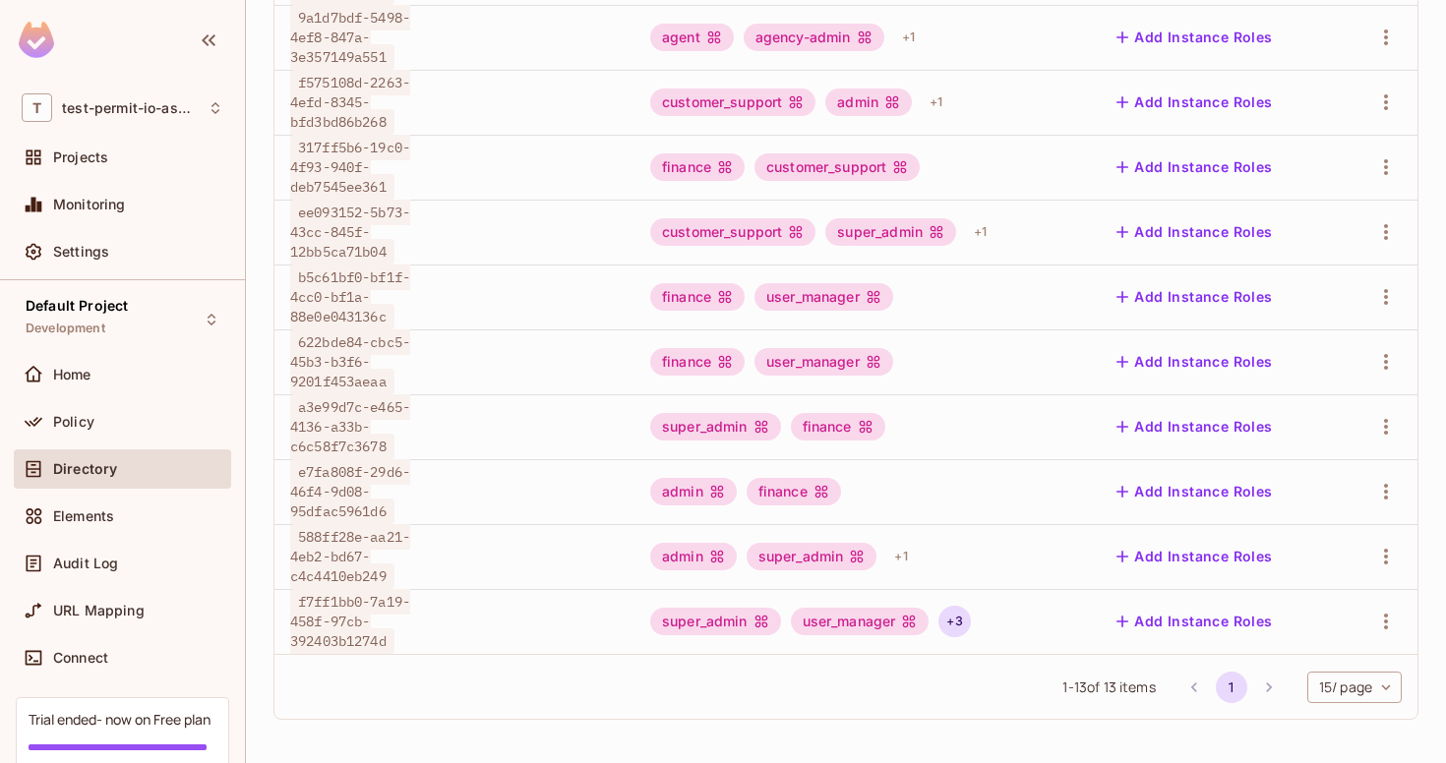
click at [944, 624] on div "+ 3" at bounding box center [953, 621] width 31 height 31
drag, startPoint x: 985, startPoint y: 666, endPoint x: 1071, endPoint y: 666, distance: 86.6
click at [1071, 666] on div "admin simole finance" at bounding box center [1013, 666] width 142 height 161
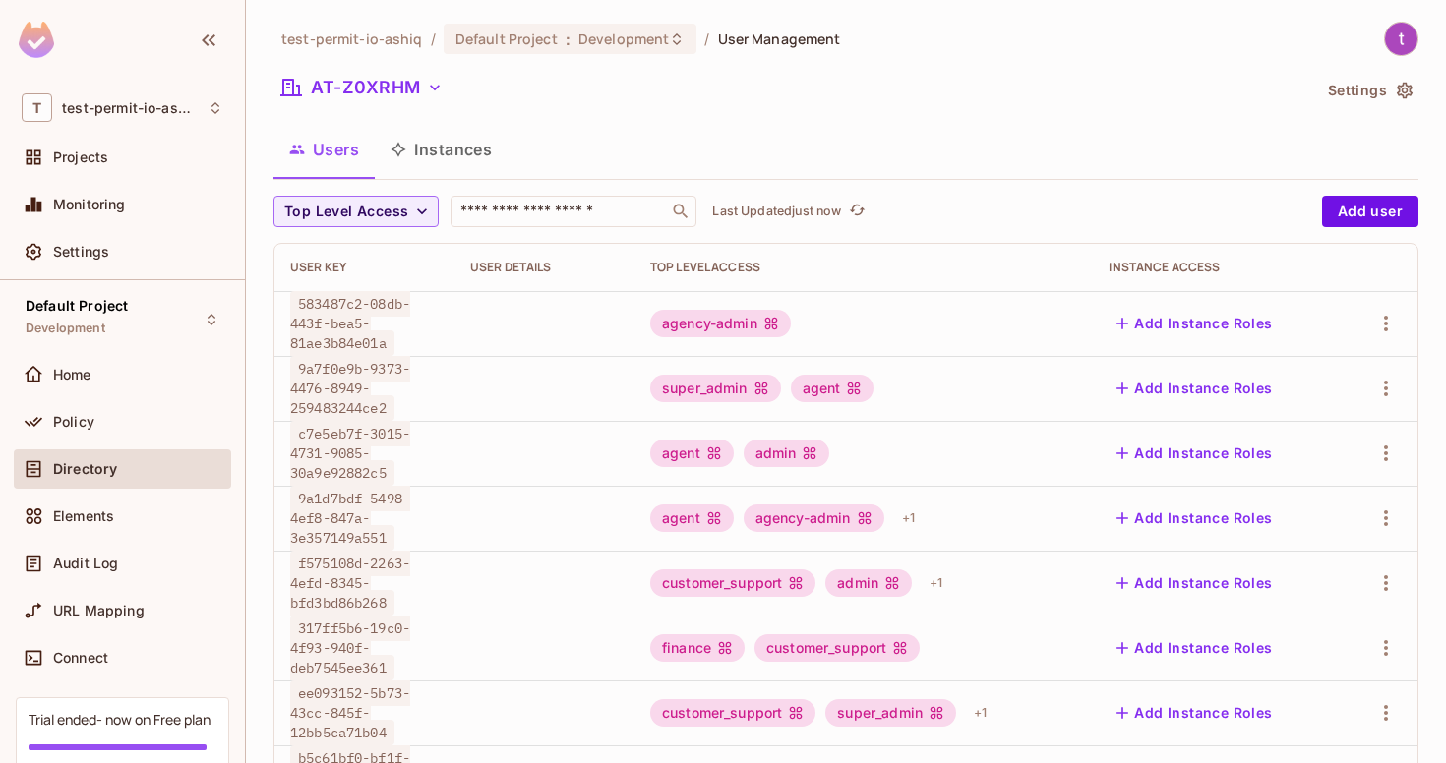
scroll to position [481, 0]
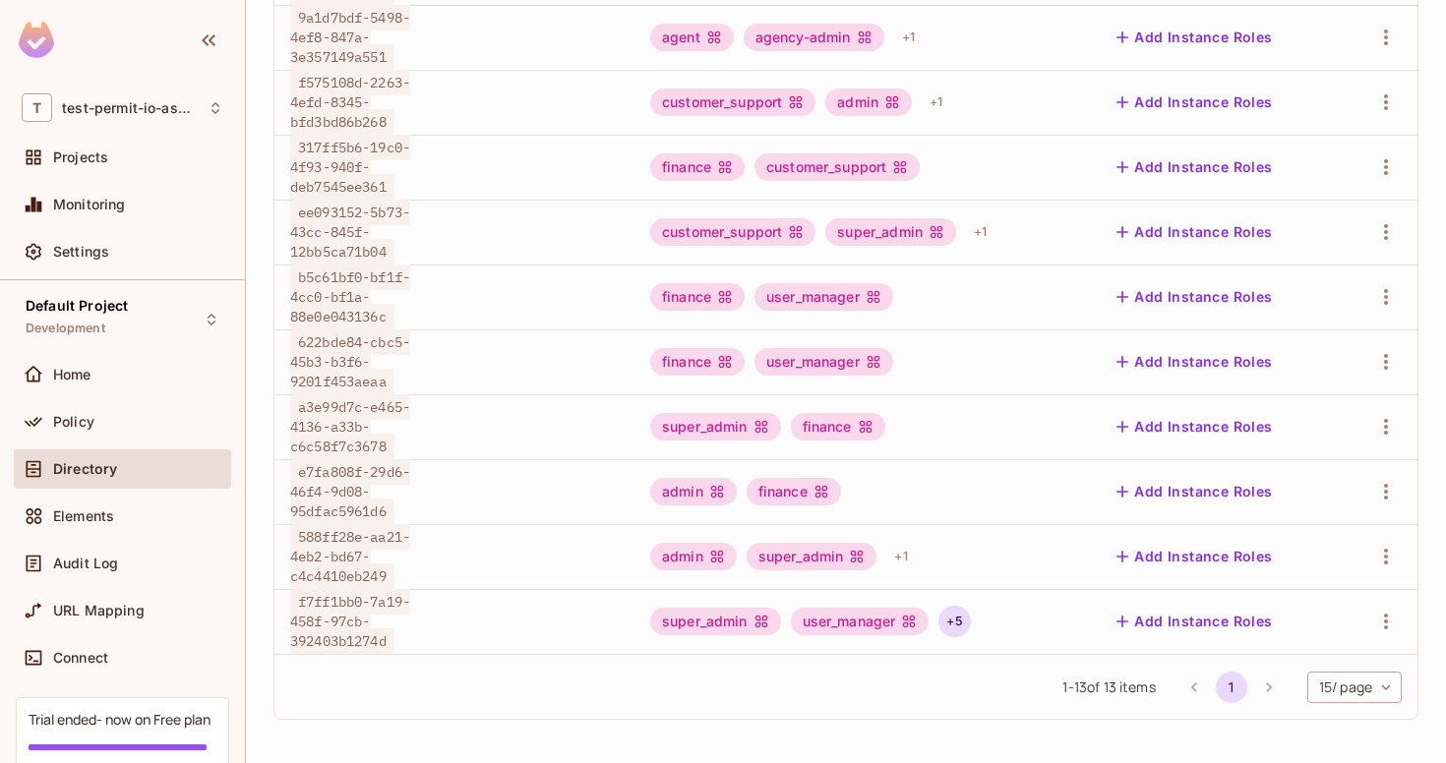
click at [956, 624] on div "+ 5" at bounding box center [953, 621] width 31 height 31
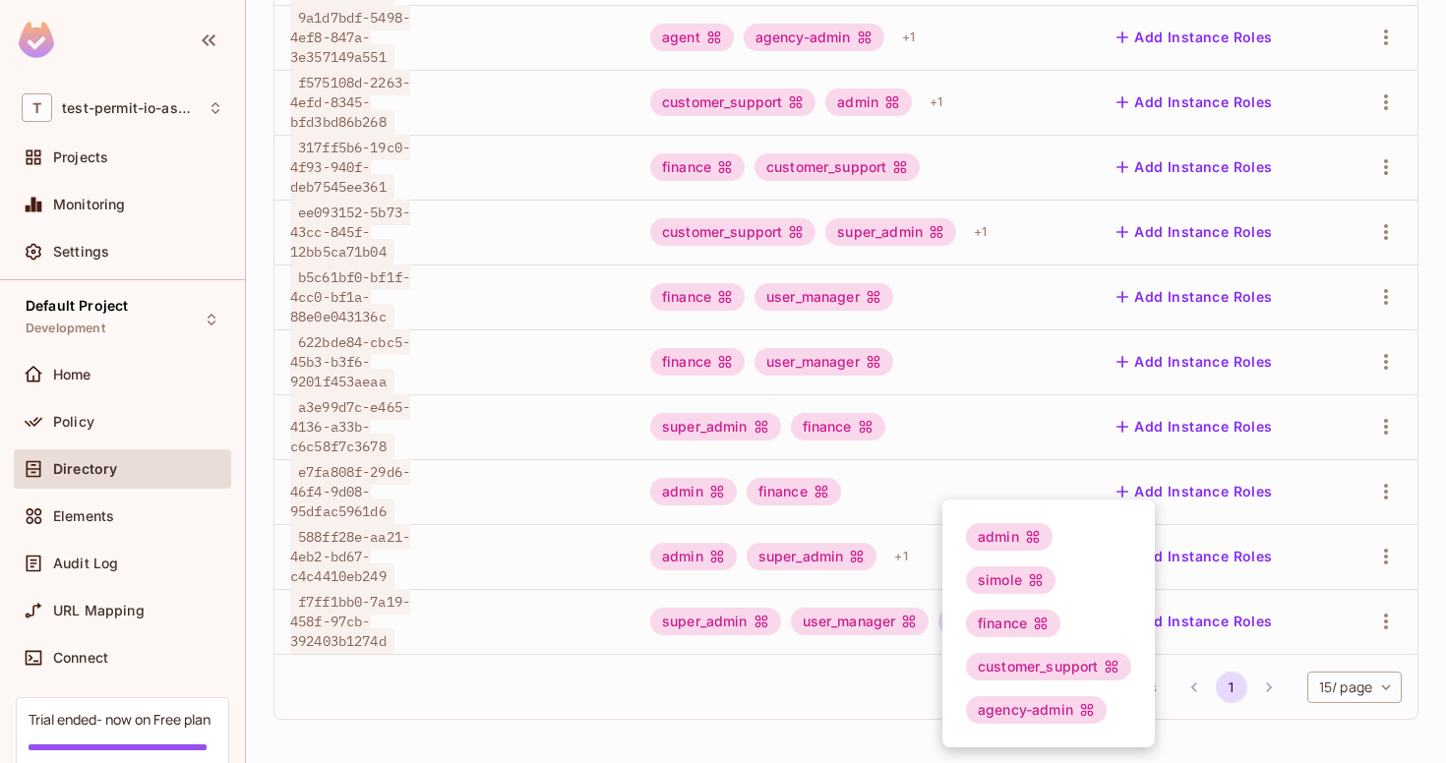
click at [946, 11] on div at bounding box center [723, 381] width 1446 height 763
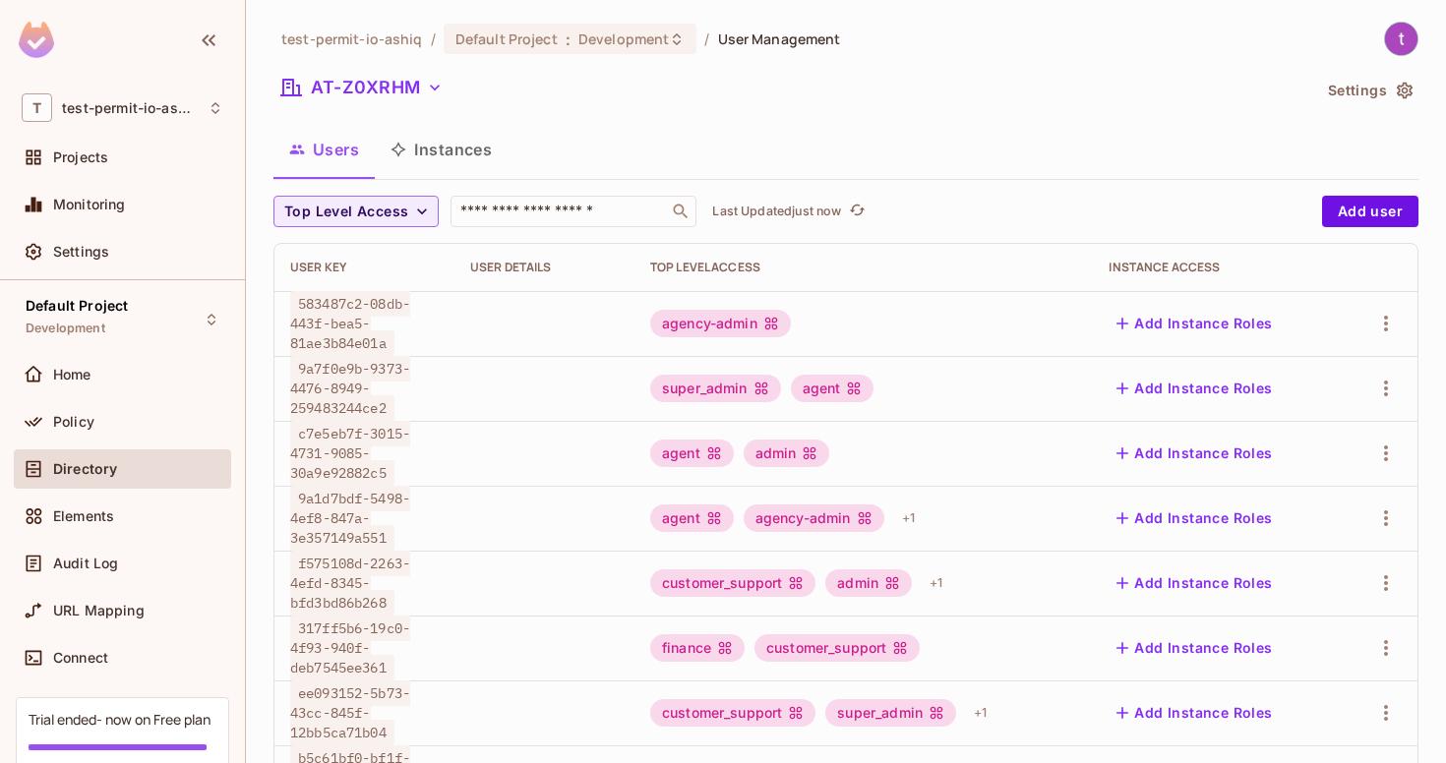
scroll to position [481, 0]
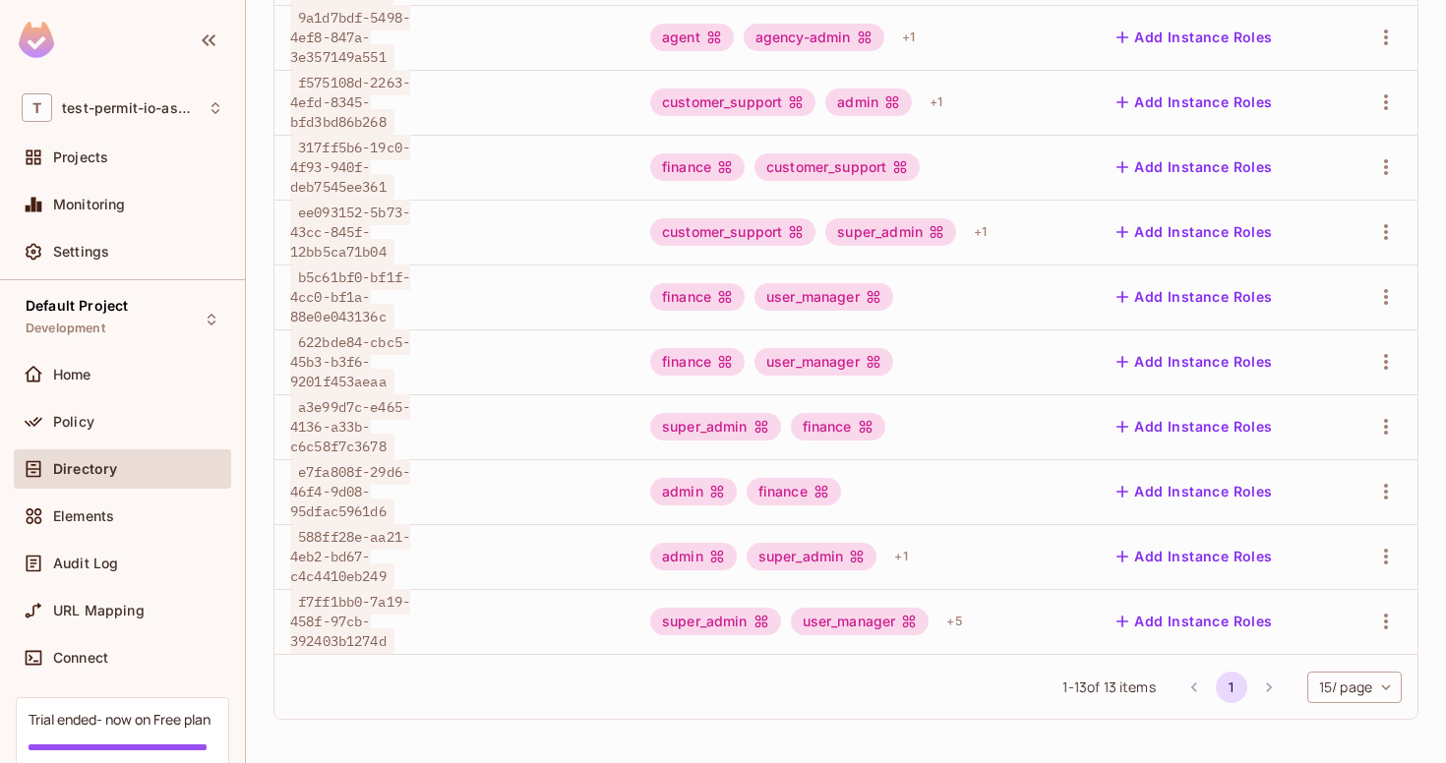
click at [955, 650] on td "super_admin user_manager + 5" at bounding box center [863, 621] width 458 height 65
click at [955, 638] on td "super_admin user_manager + 5" at bounding box center [863, 621] width 458 height 65
click at [961, 619] on div "+ 5" at bounding box center [953, 621] width 31 height 31
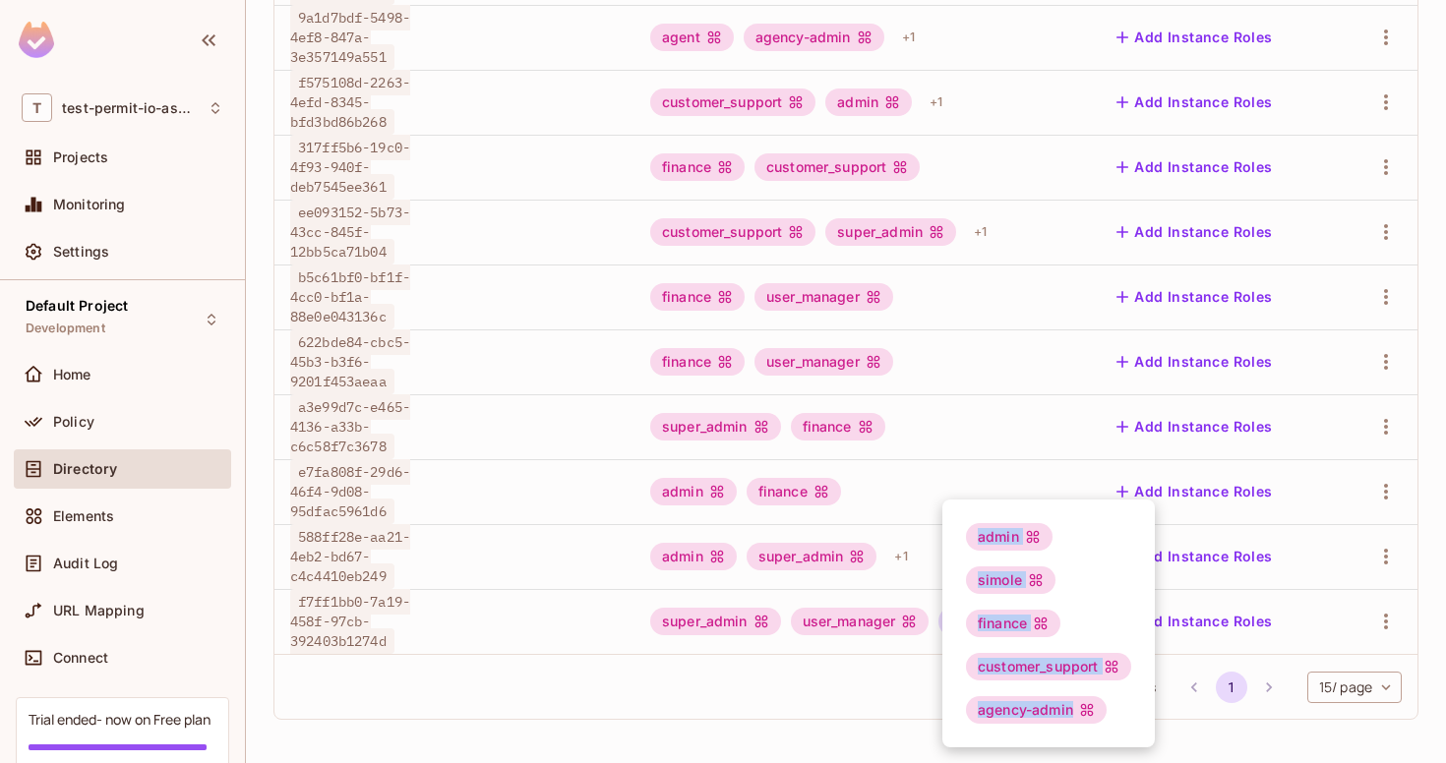
drag, startPoint x: 960, startPoint y: 525, endPoint x: 1095, endPoint y: 710, distance: 228.8
click at [1095, 710] on div "admin simole finance customer_support agency-admin" at bounding box center [1048, 624] width 212 height 248
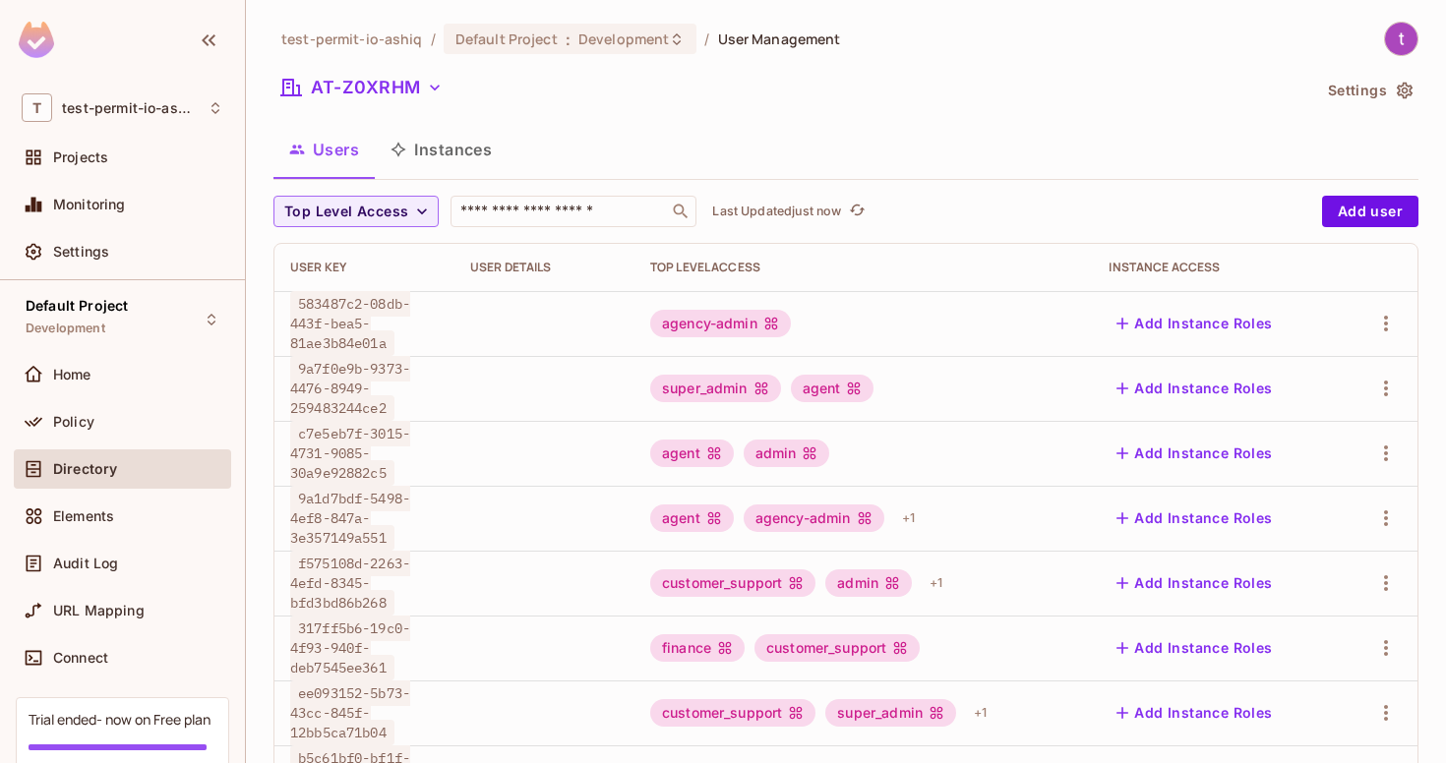
scroll to position [481, 0]
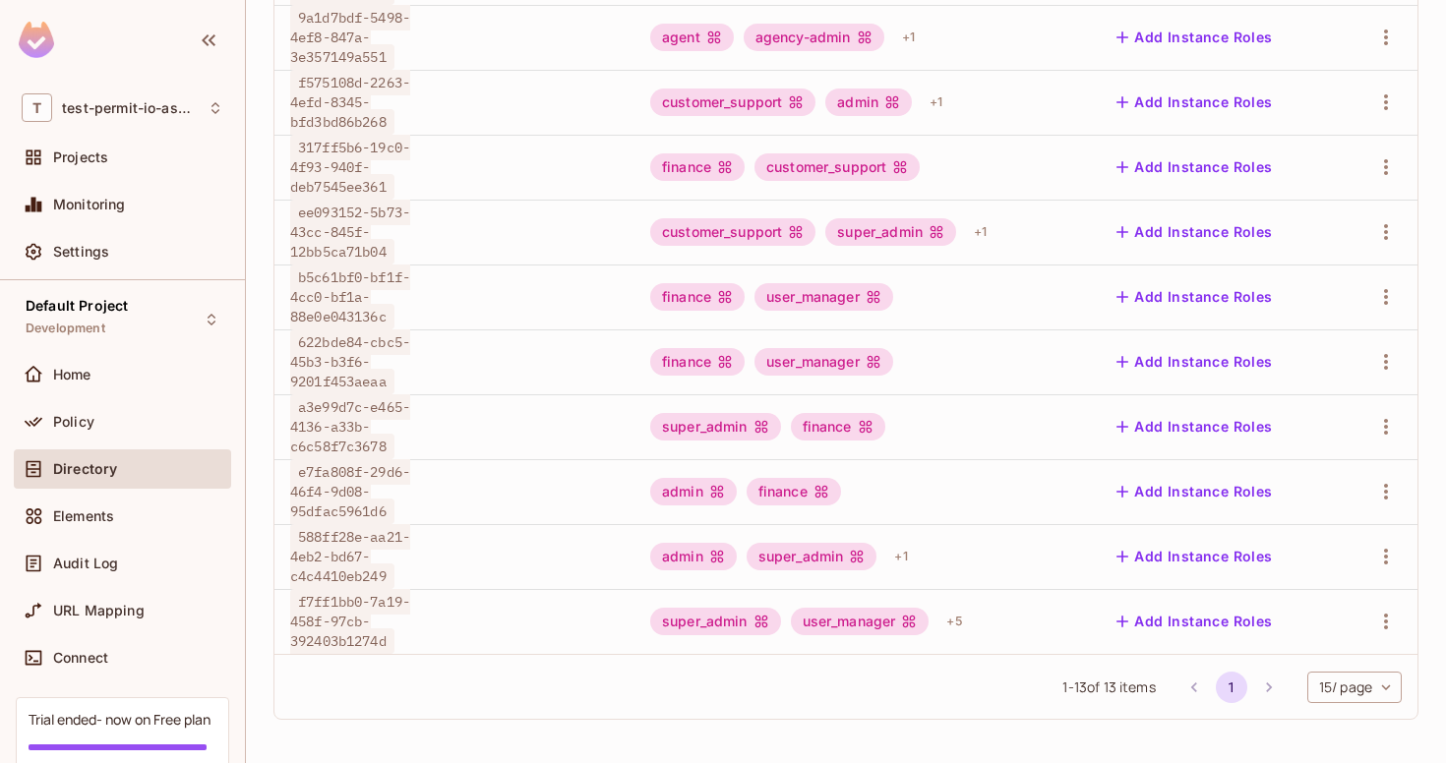
click at [305, 606] on span "f7ff1bb0-7a19-458f-97cb-392403b1274d" at bounding box center [350, 621] width 120 height 65
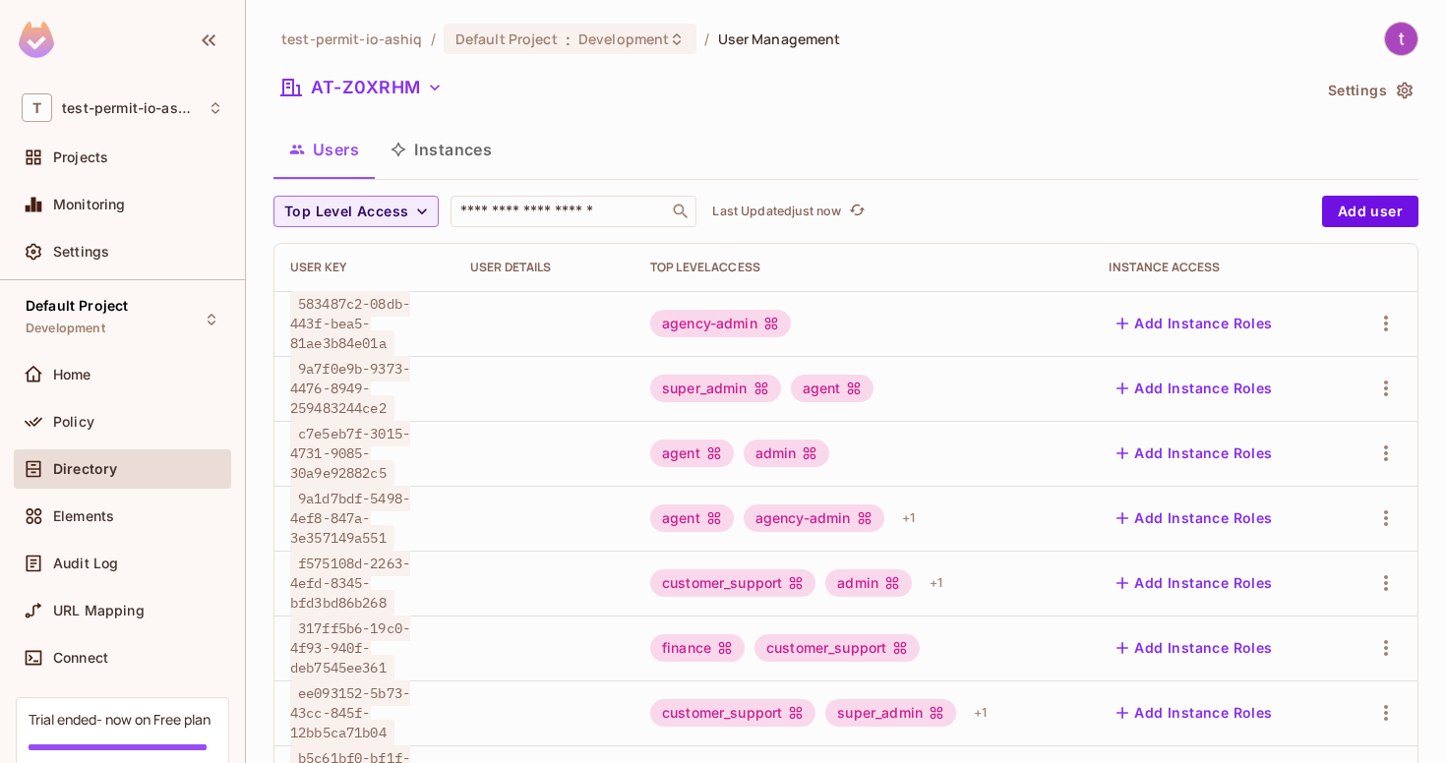
scroll to position [481, 0]
